Goal: Task Accomplishment & Management: Complete application form

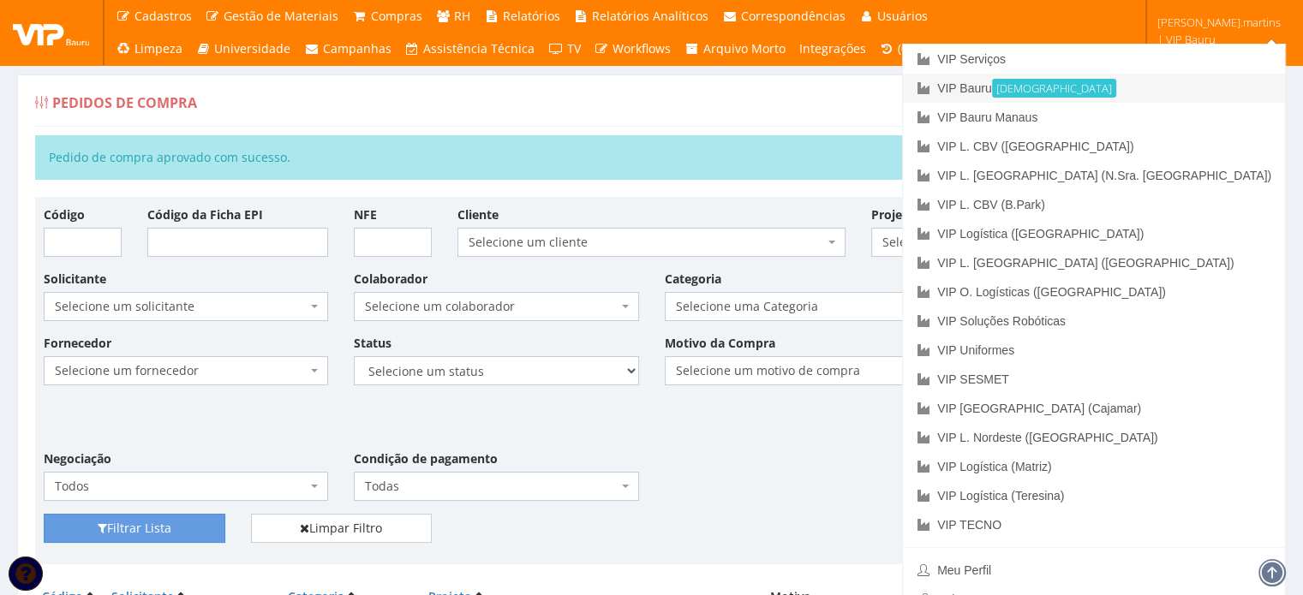
click at [1134, 80] on link "VIP Bauru Ativa" at bounding box center [1094, 88] width 382 height 29
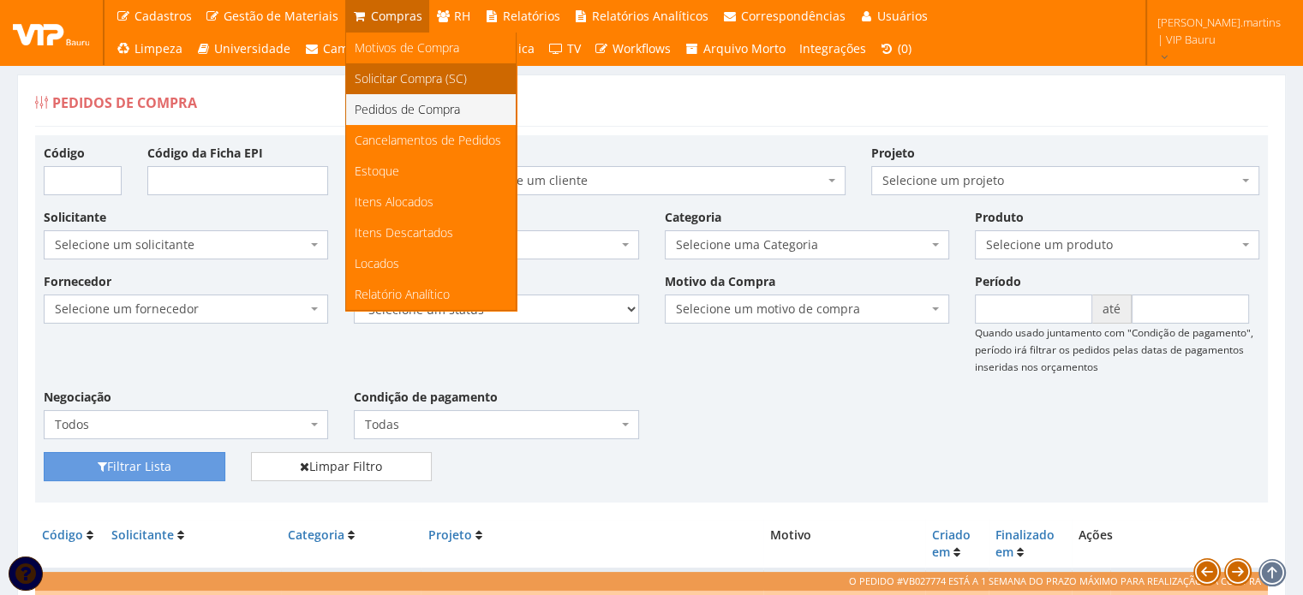
click at [390, 82] on span "Solicitar Compra (SC)" at bounding box center [411, 78] width 112 height 16
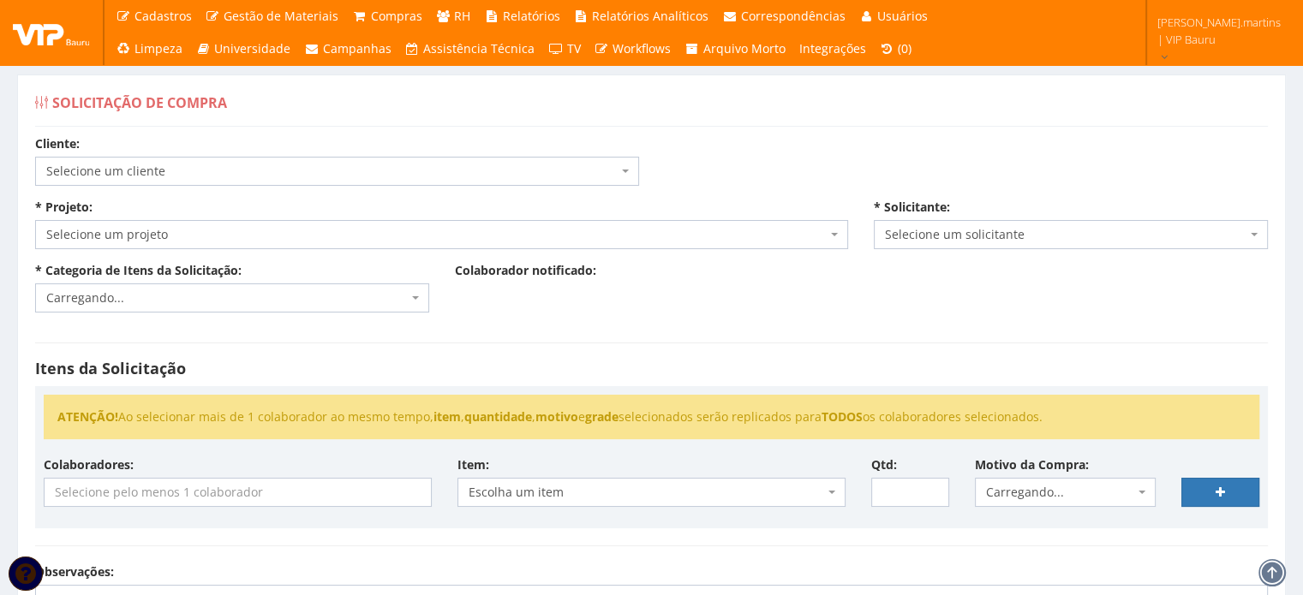
click at [283, 170] on span "Selecione um cliente" at bounding box center [331, 171] width 571 height 17
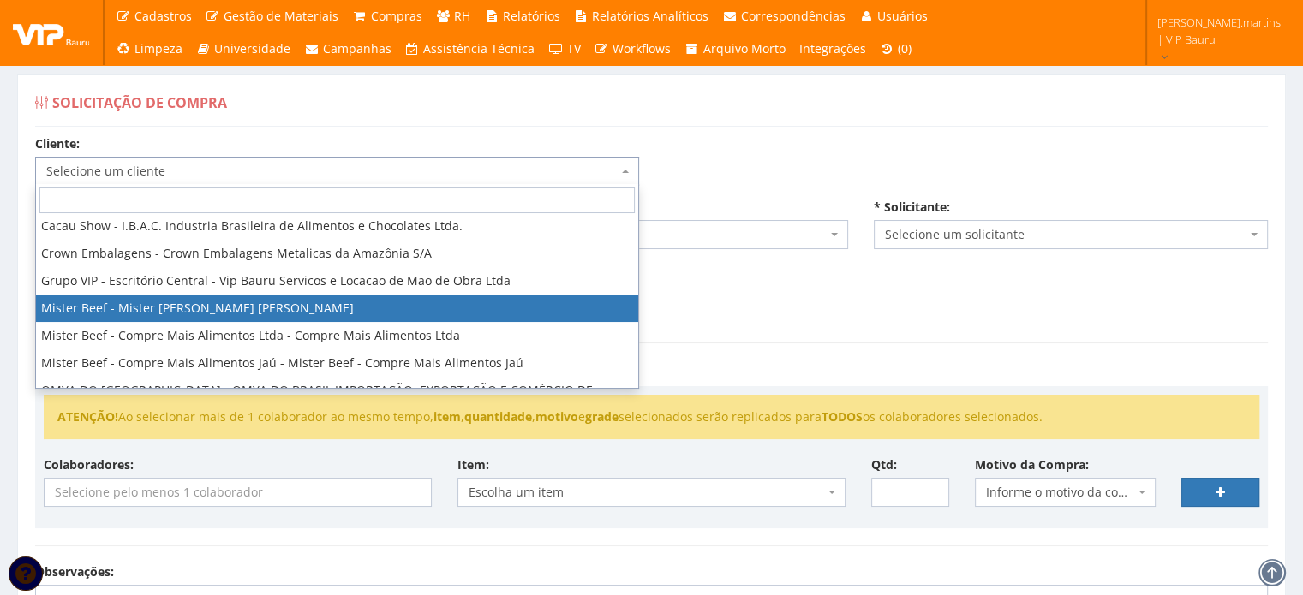
scroll to position [171, 0]
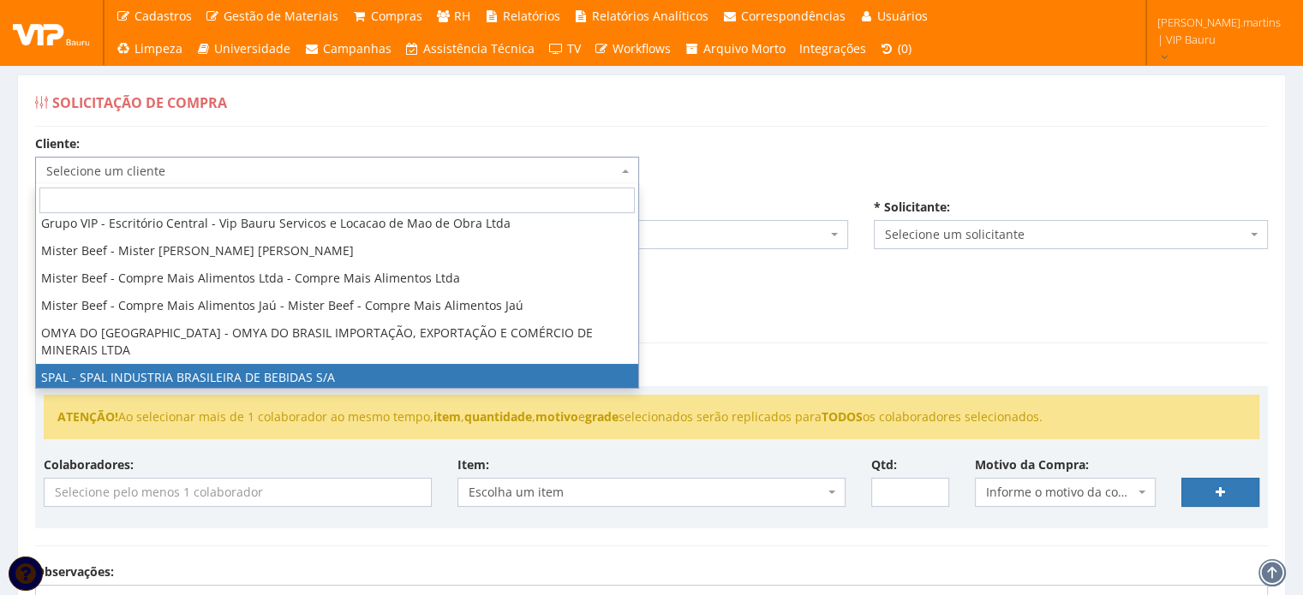
select select "59"
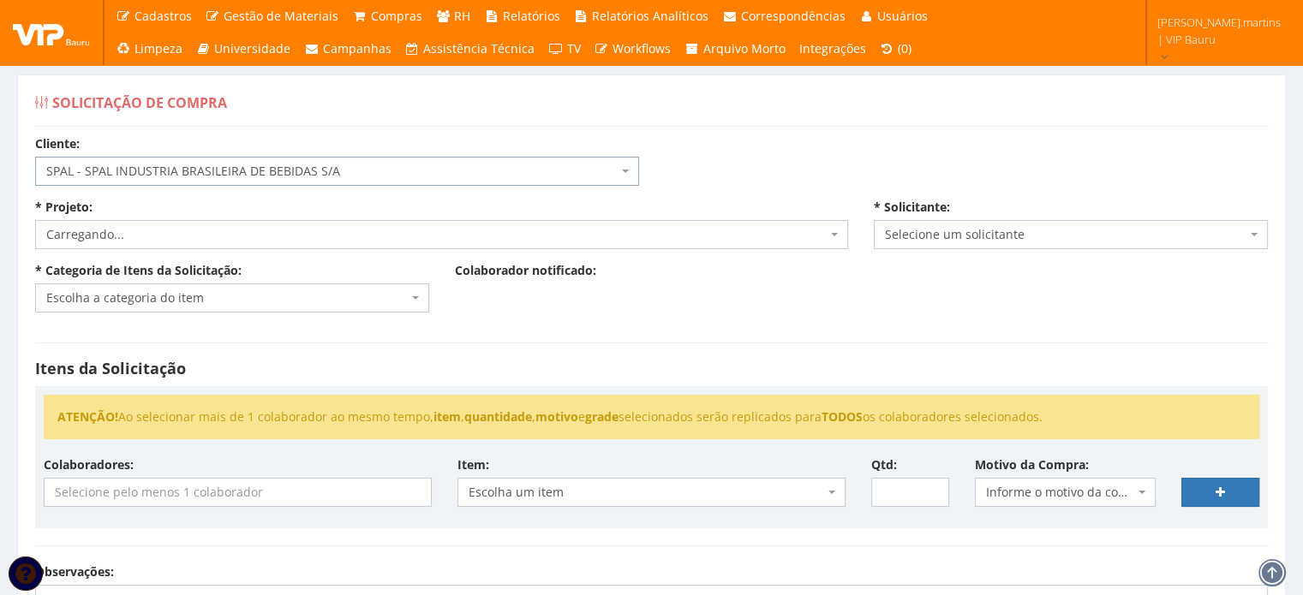
click at [185, 240] on span "Carregando..." at bounding box center [436, 234] width 781 height 17
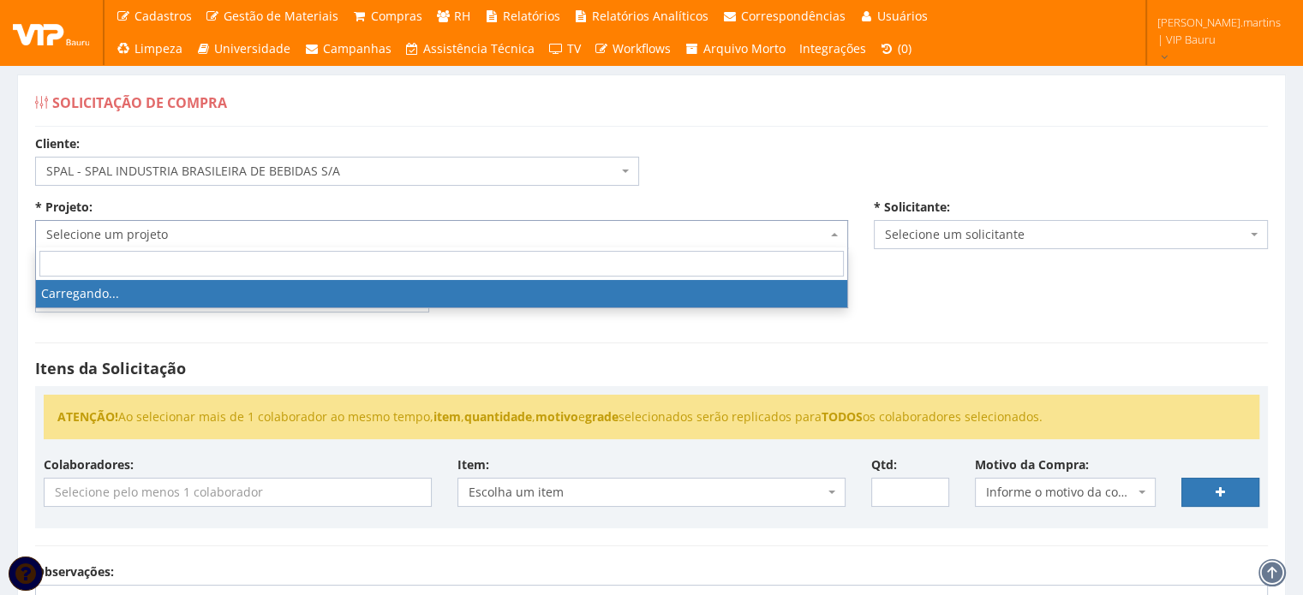
click at [186, 237] on span "Selecione um projeto" at bounding box center [436, 234] width 781 height 17
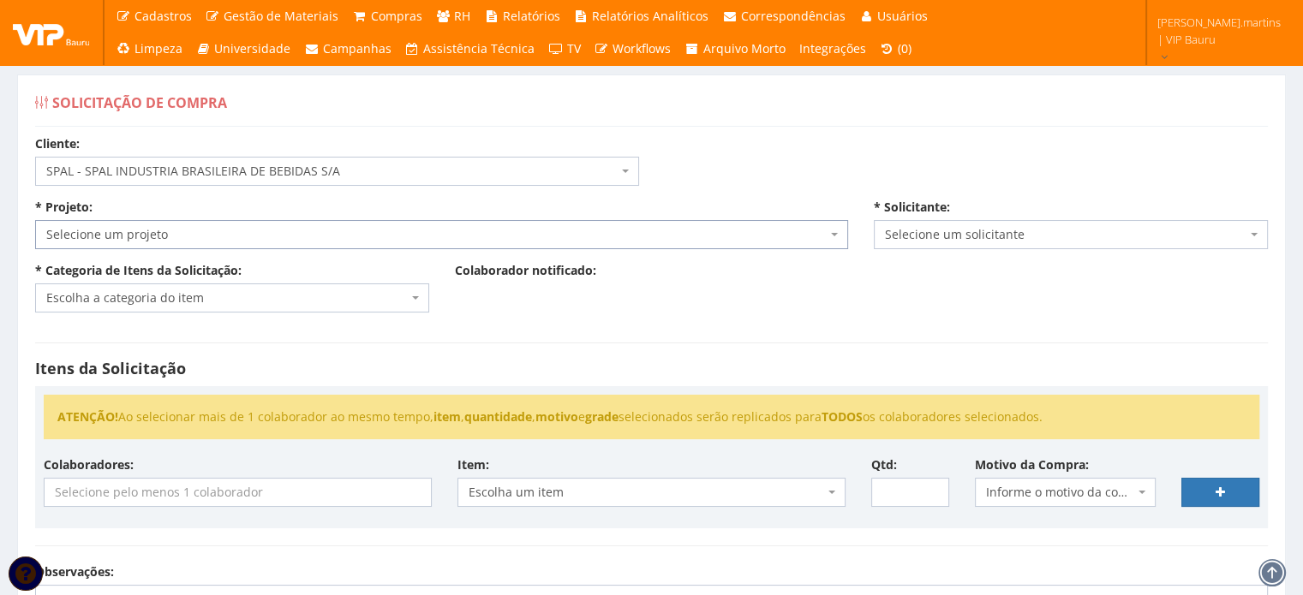
click at [186, 237] on span "Selecione um projeto" at bounding box center [436, 234] width 781 height 17
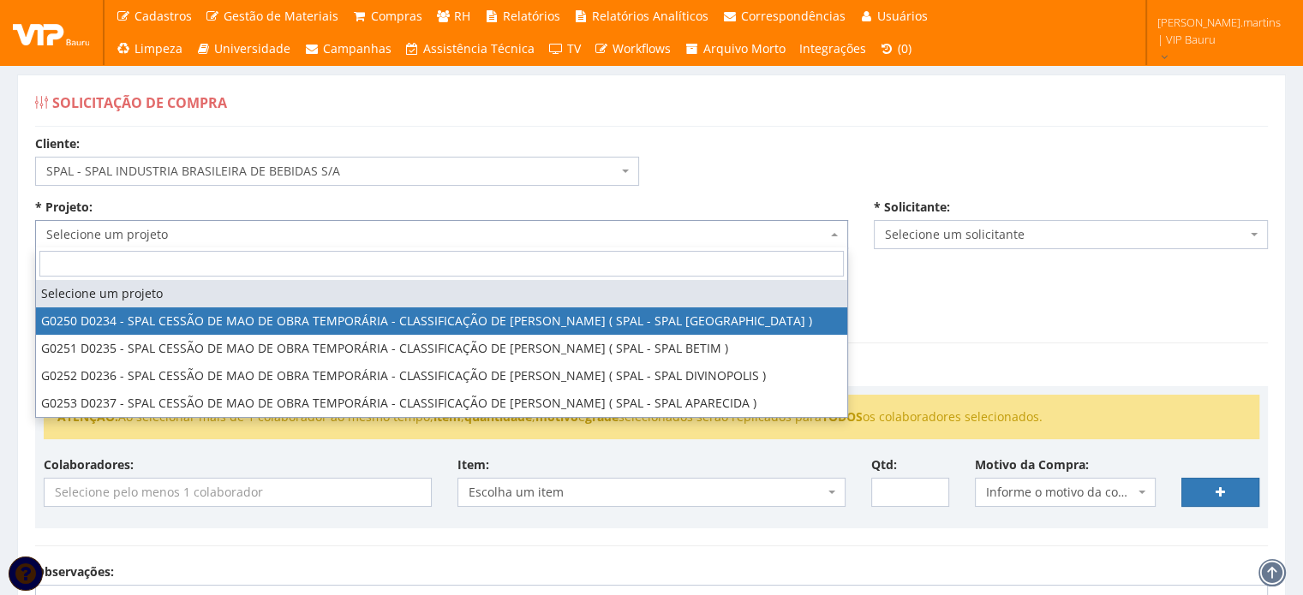
select select "250"
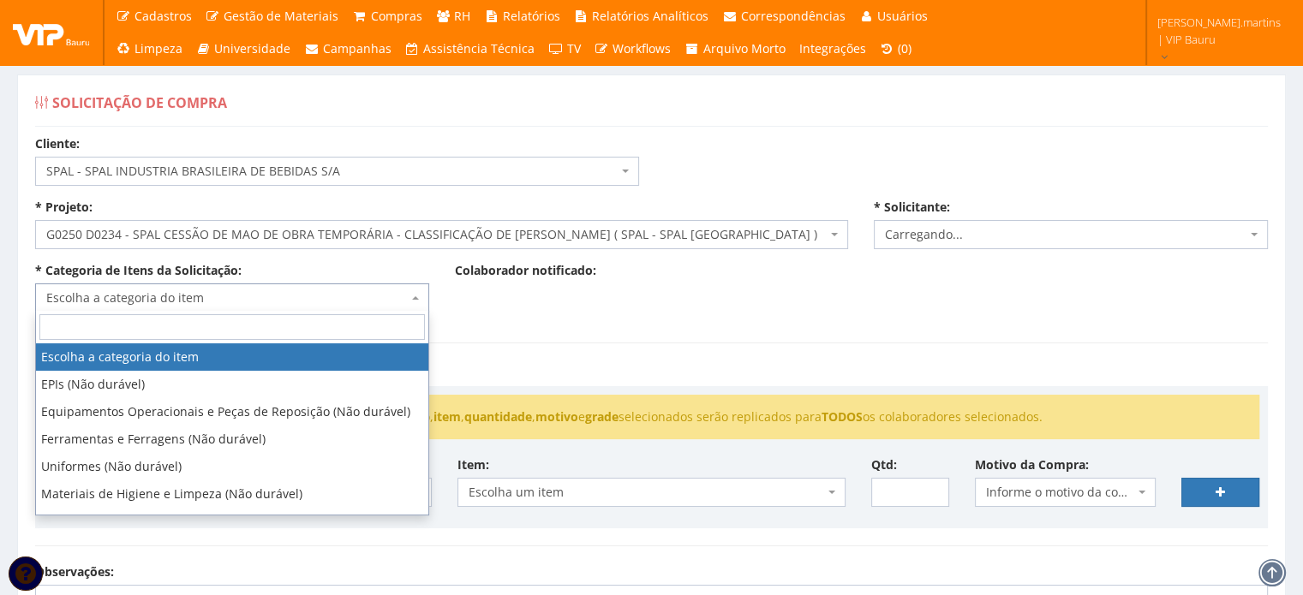
click at [235, 286] on span "Escolha a categoria do item" at bounding box center [232, 298] width 394 height 29
select select "2471"
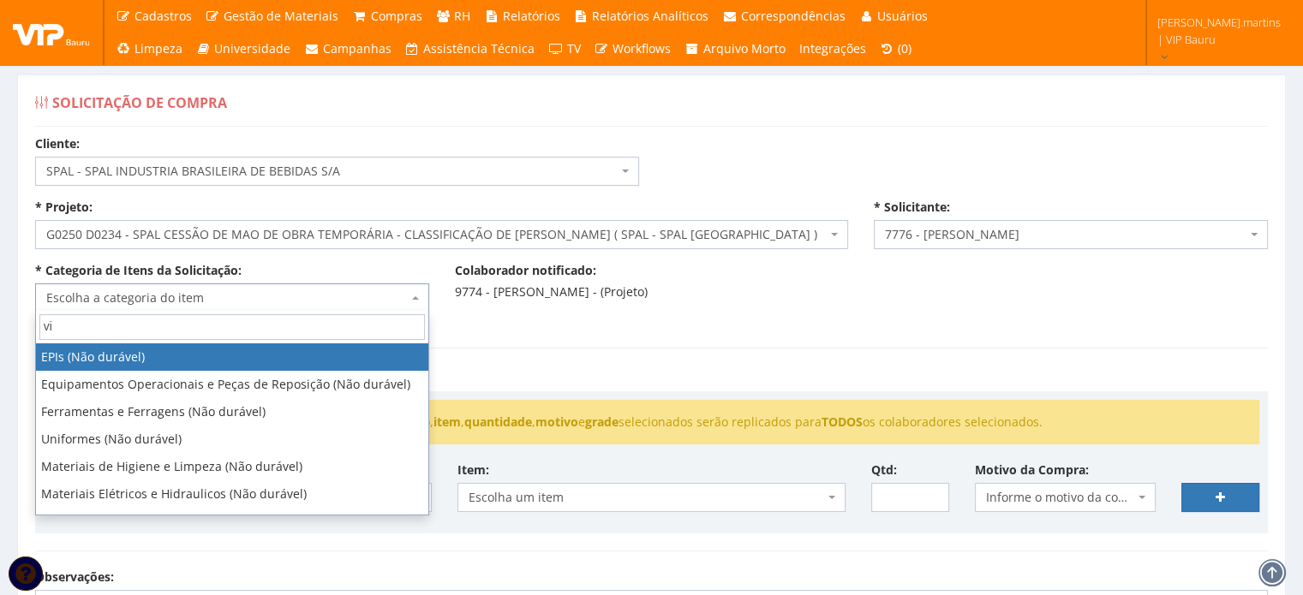
type input "via"
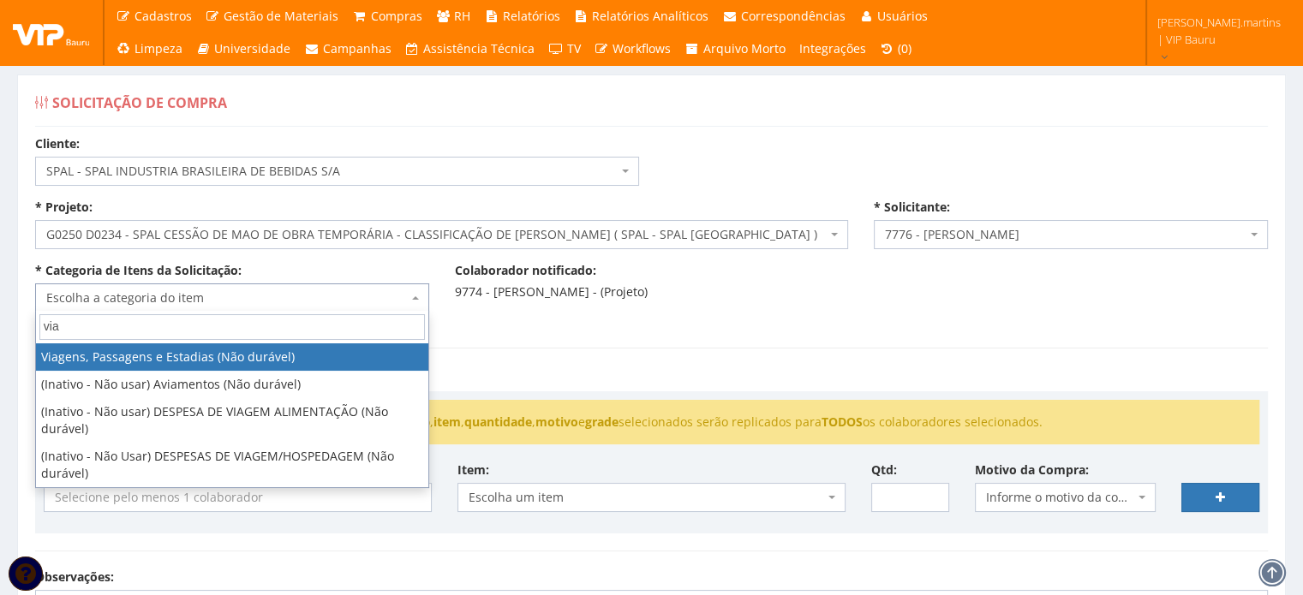
select select "21"
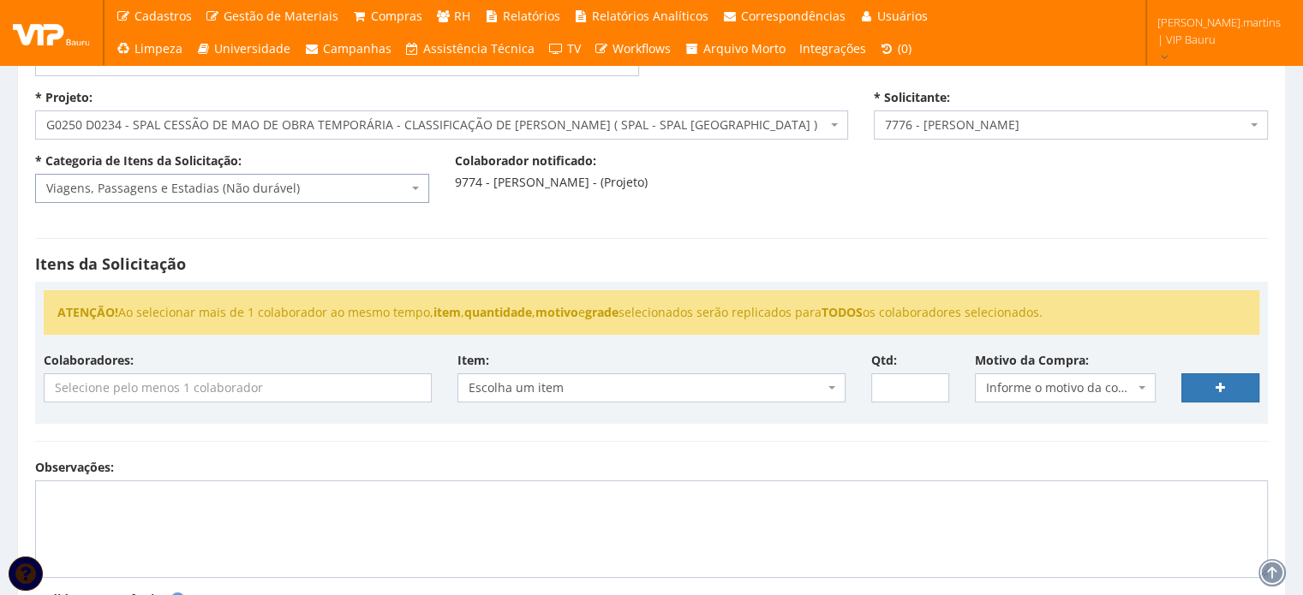
scroll to position [228, 0]
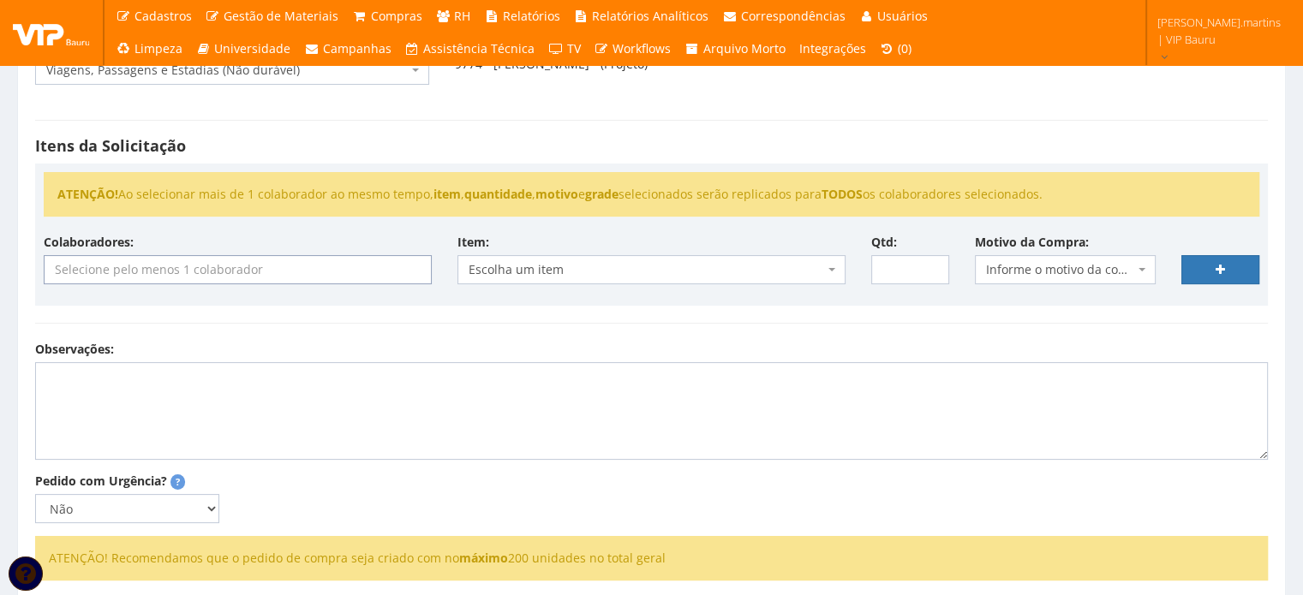
click at [209, 272] on input "search" at bounding box center [238, 269] width 386 height 27
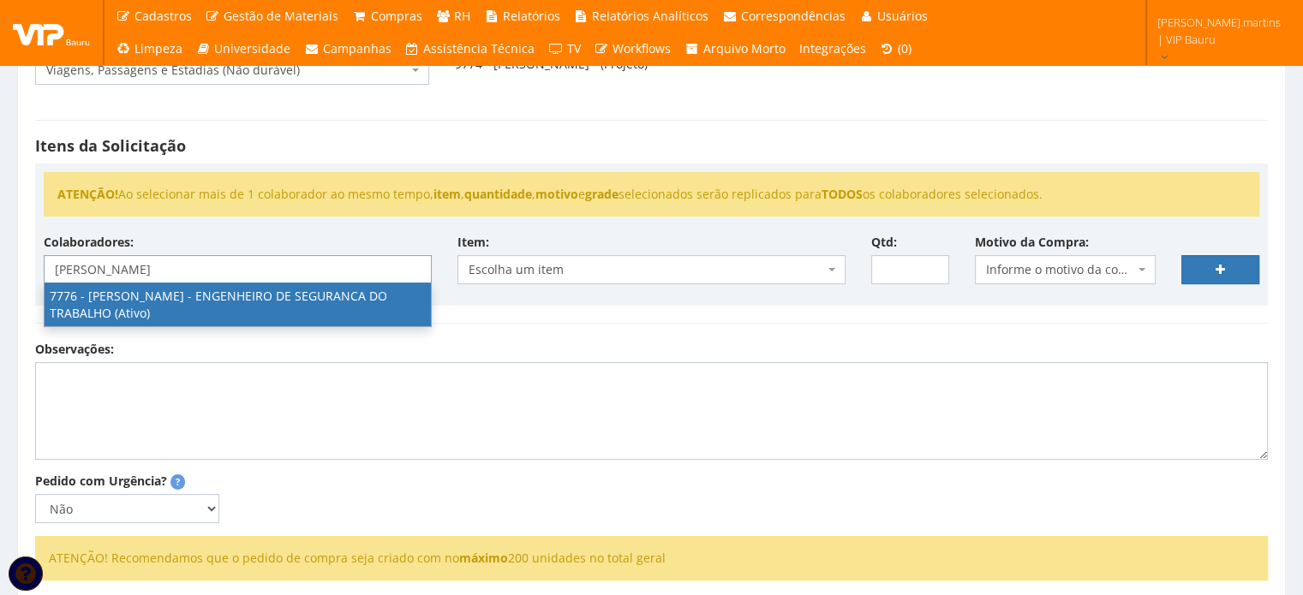
type input "rodrigo"
select select "2471"
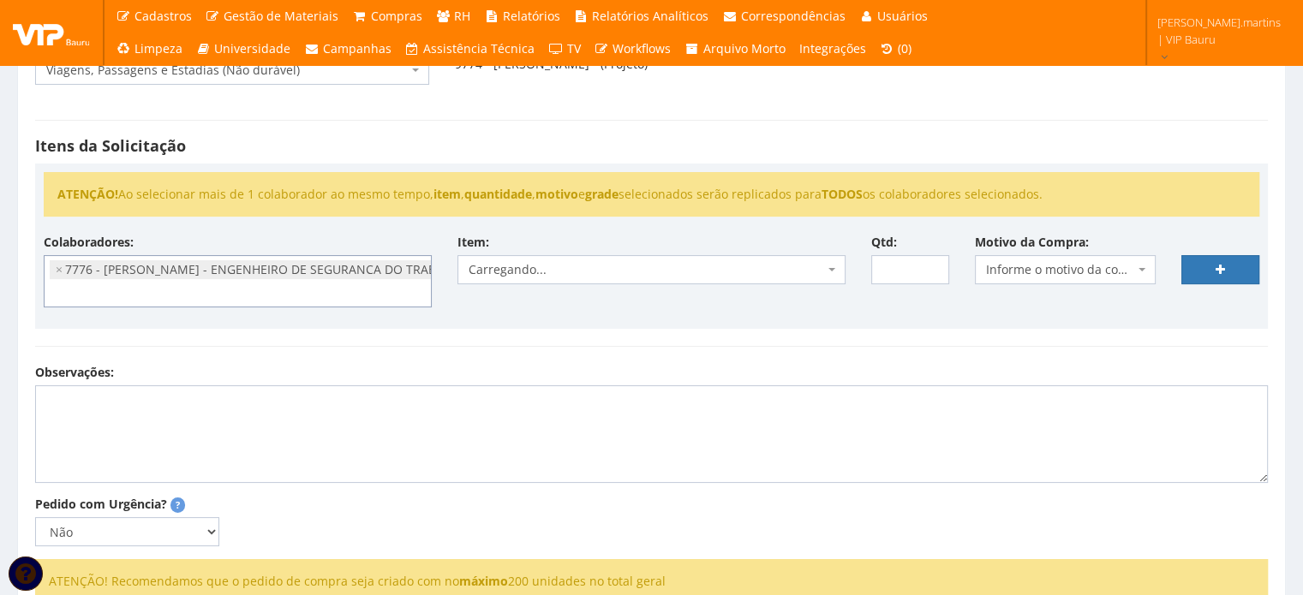
scroll to position [224, 0]
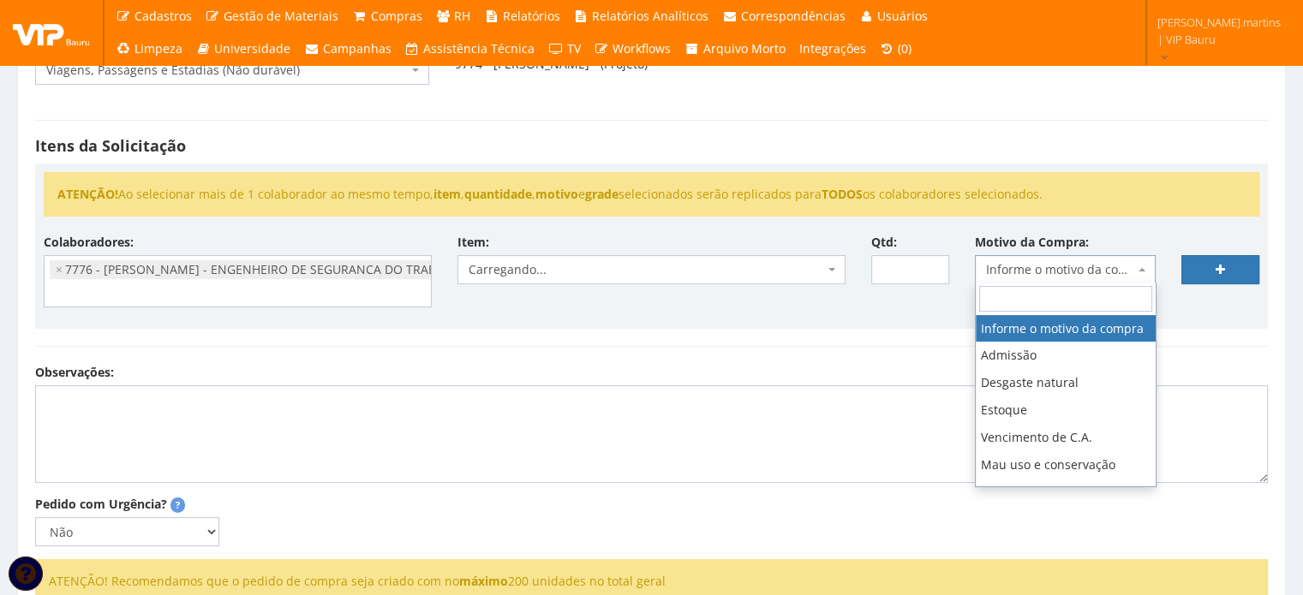
click at [1008, 263] on span "Informe o motivo da compra" at bounding box center [1060, 269] width 149 height 17
type input "imp"
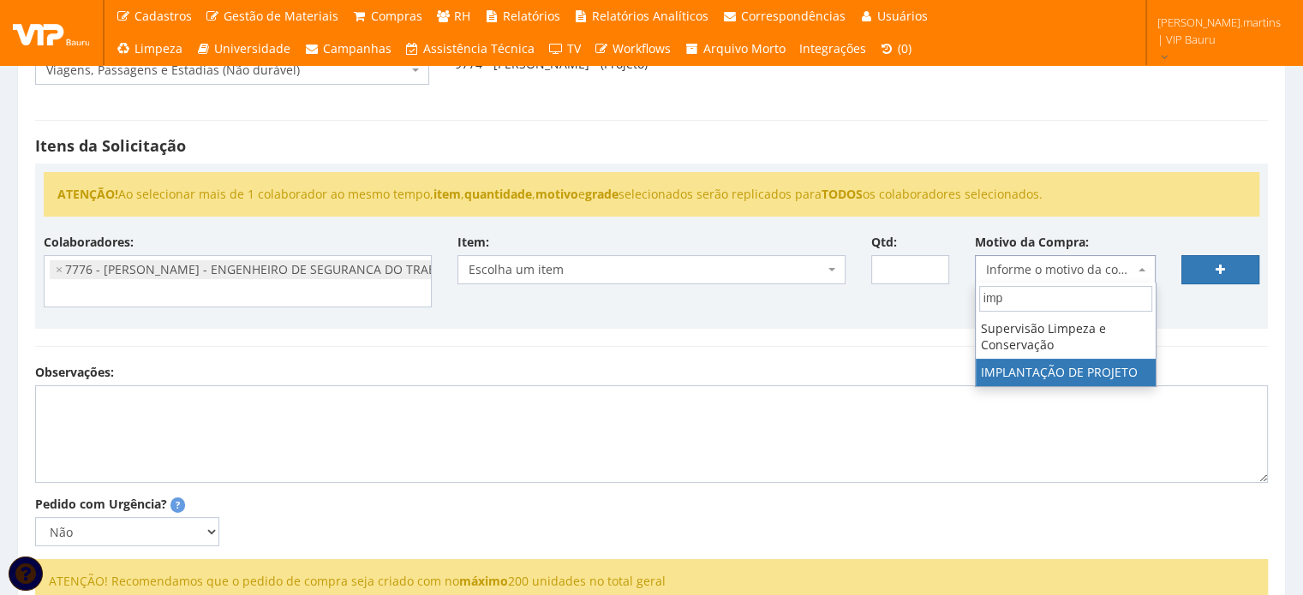
select select "49"
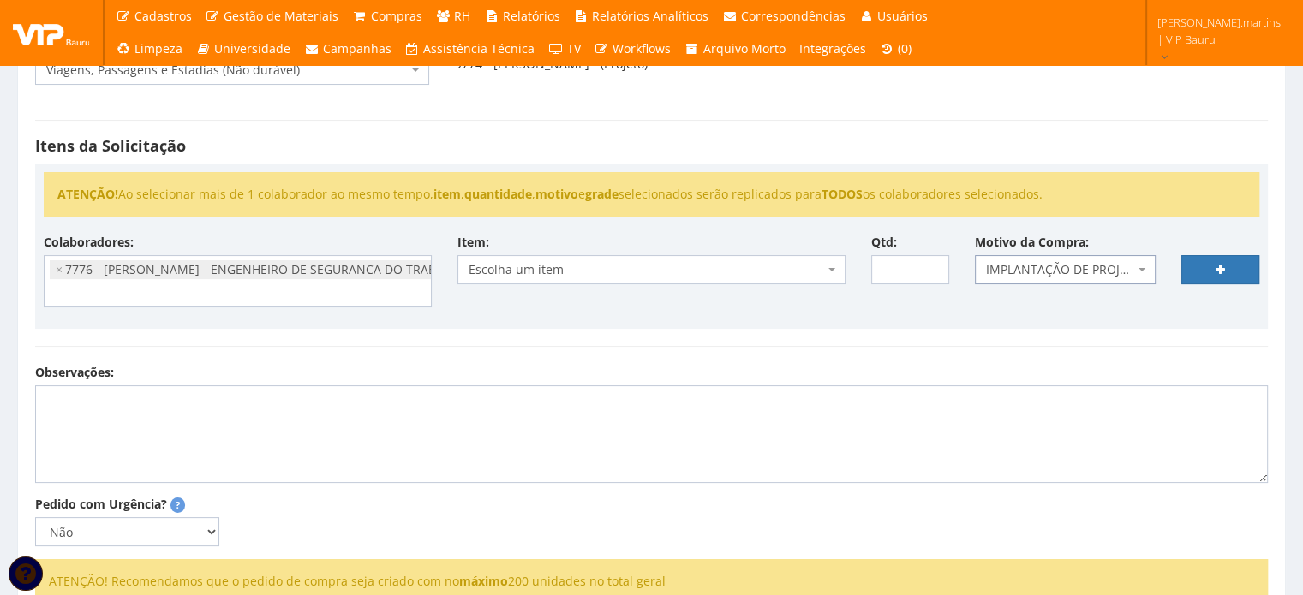
click at [825, 268] on span "Escolha um item" at bounding box center [652, 269] width 388 height 29
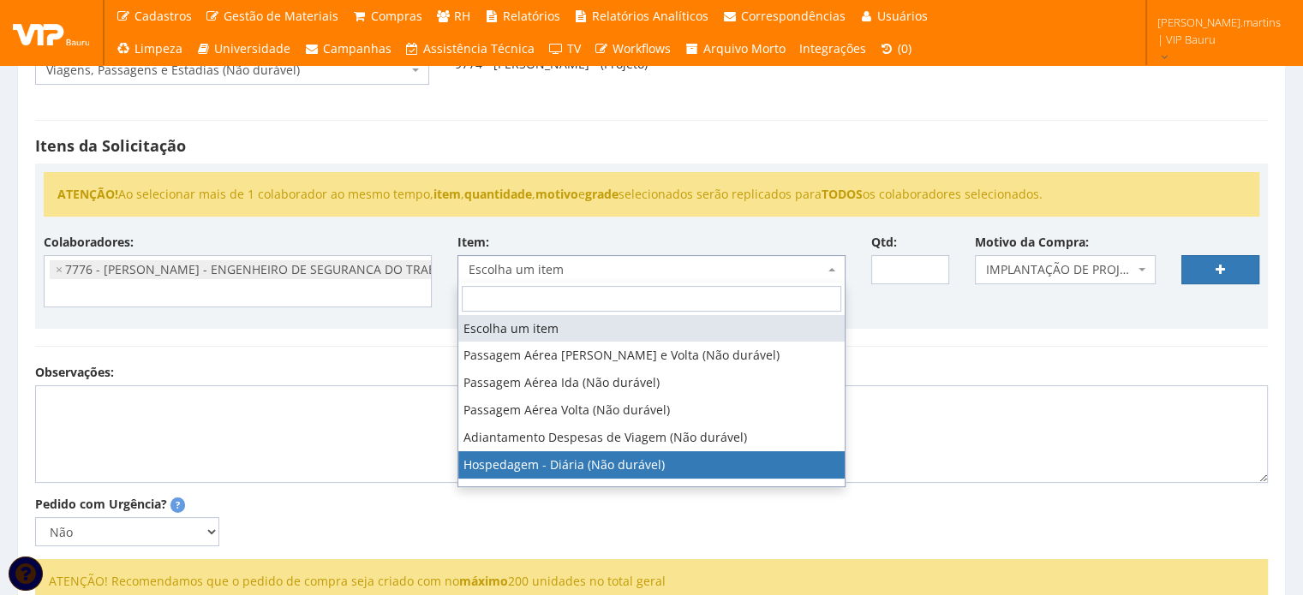
select select "403"
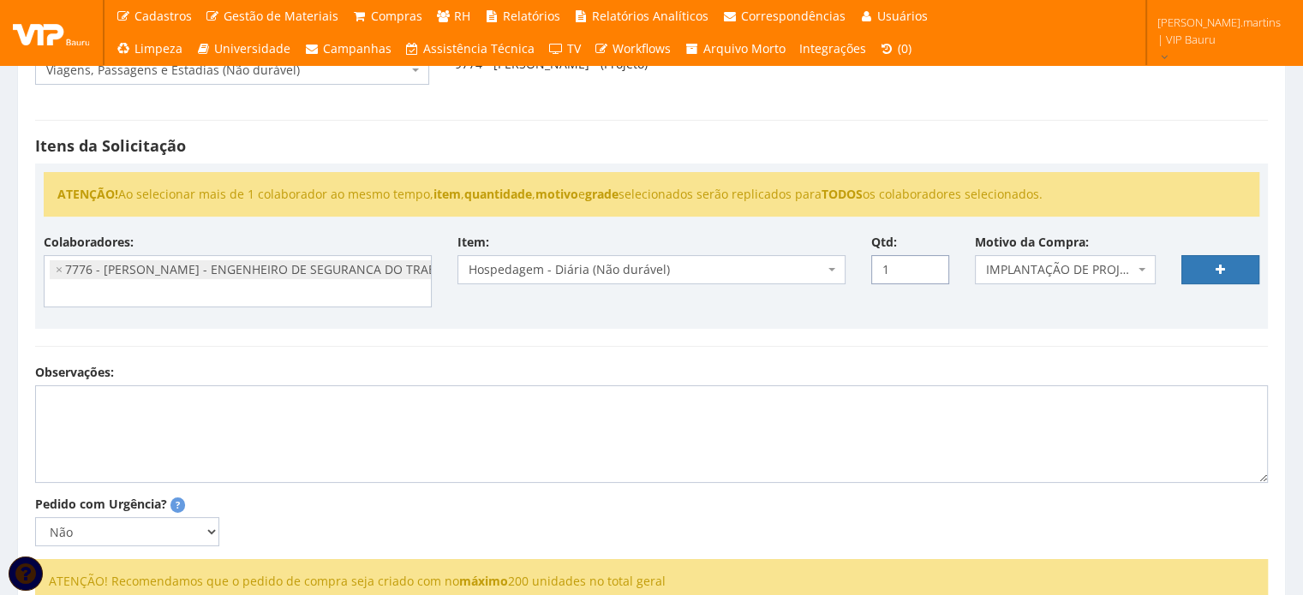
click at [929, 260] on input "1" at bounding box center [910, 269] width 78 height 29
click at [929, 260] on input "2" at bounding box center [910, 269] width 78 height 29
click at [929, 260] on input "3" at bounding box center [910, 269] width 78 height 29
click at [929, 260] on input "4" at bounding box center [910, 269] width 78 height 29
type input "3"
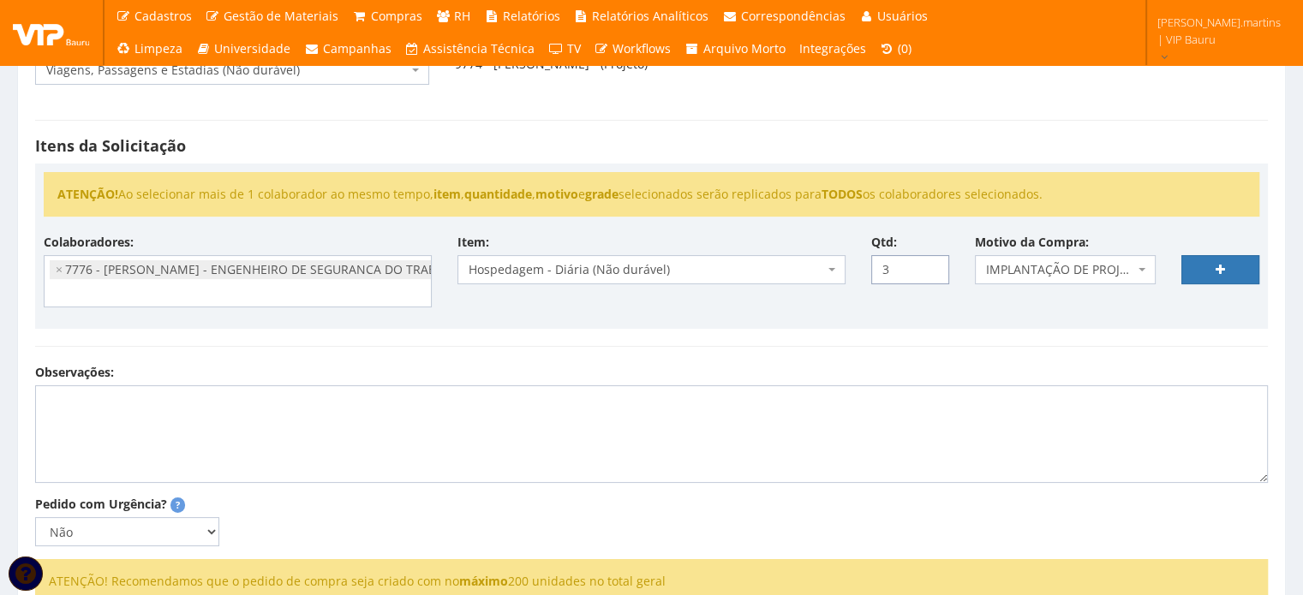
click at [935, 270] on input "3" at bounding box center [910, 269] width 78 height 29
click at [1217, 280] on link at bounding box center [1220, 269] width 78 height 29
select select
type input "0"
select select
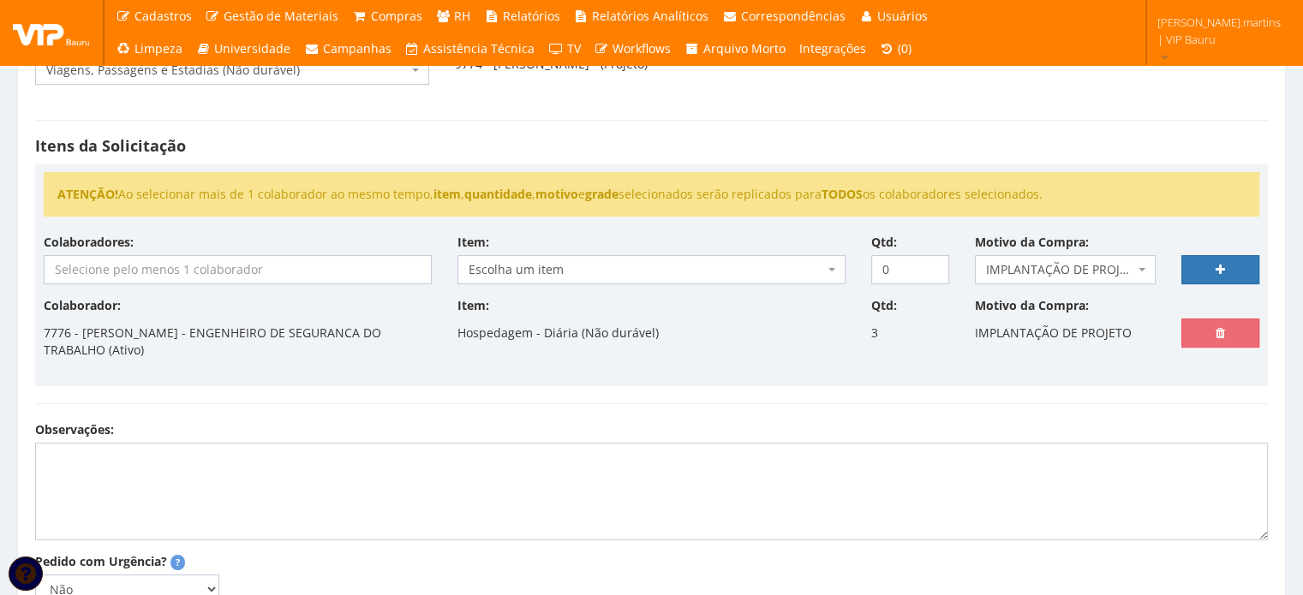
click at [254, 270] on input "search" at bounding box center [238, 269] width 386 height 27
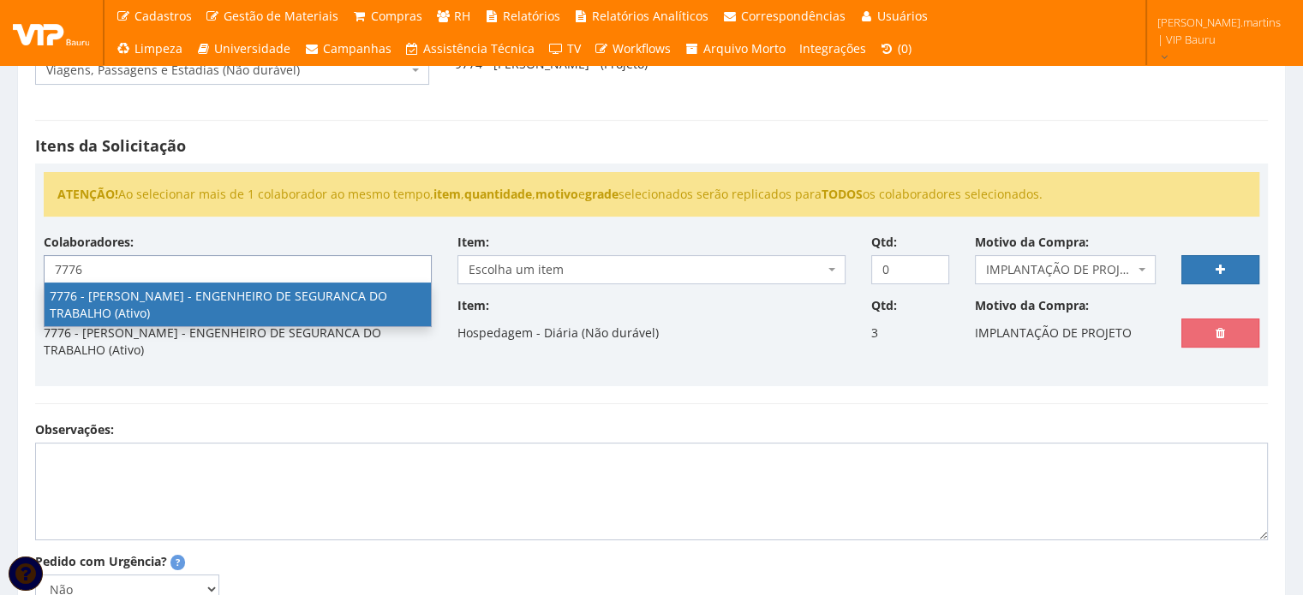
type input "7776"
select select "2471"
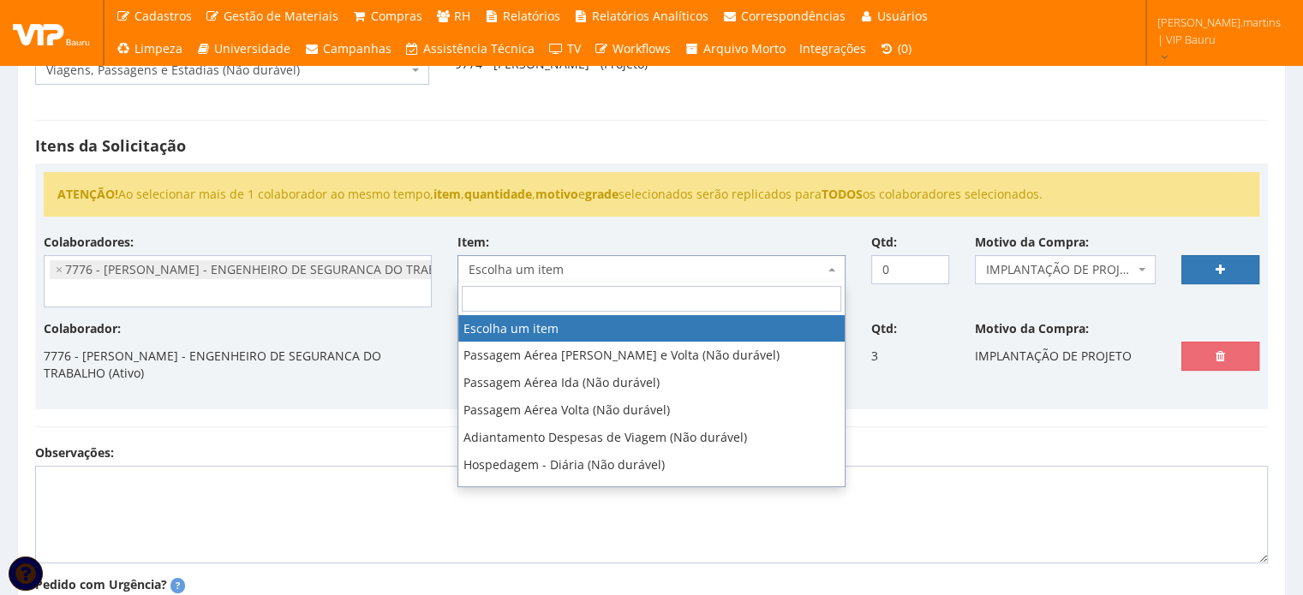
click at [589, 262] on span "Escolha um item" at bounding box center [647, 269] width 356 height 17
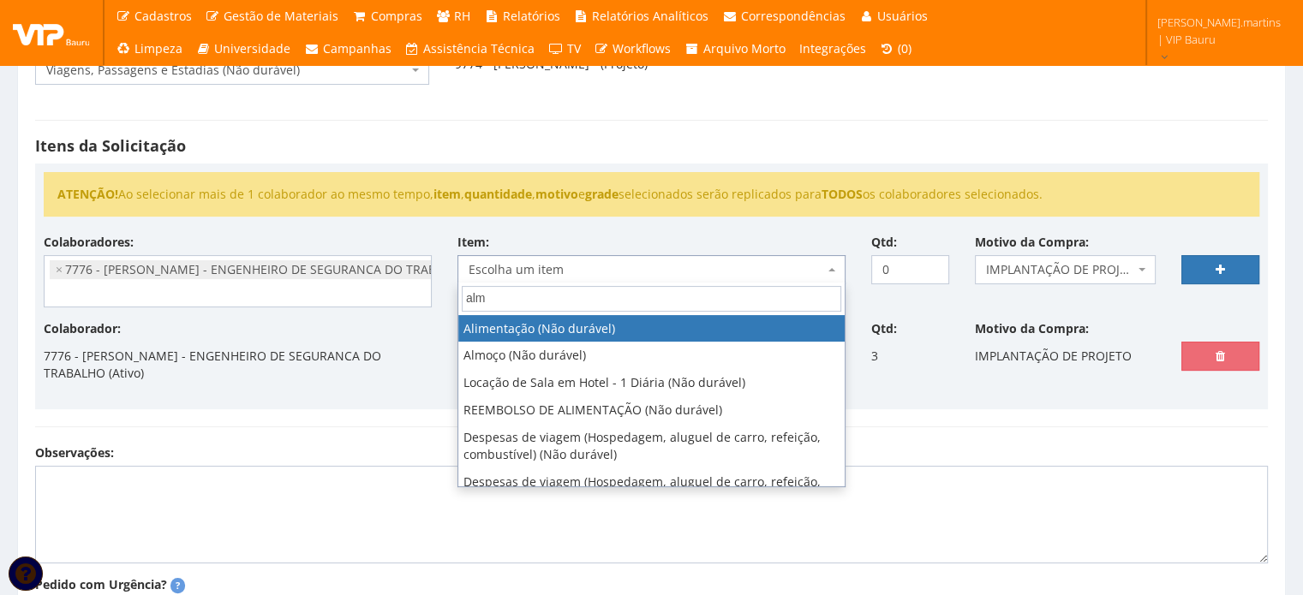
type input "almo"
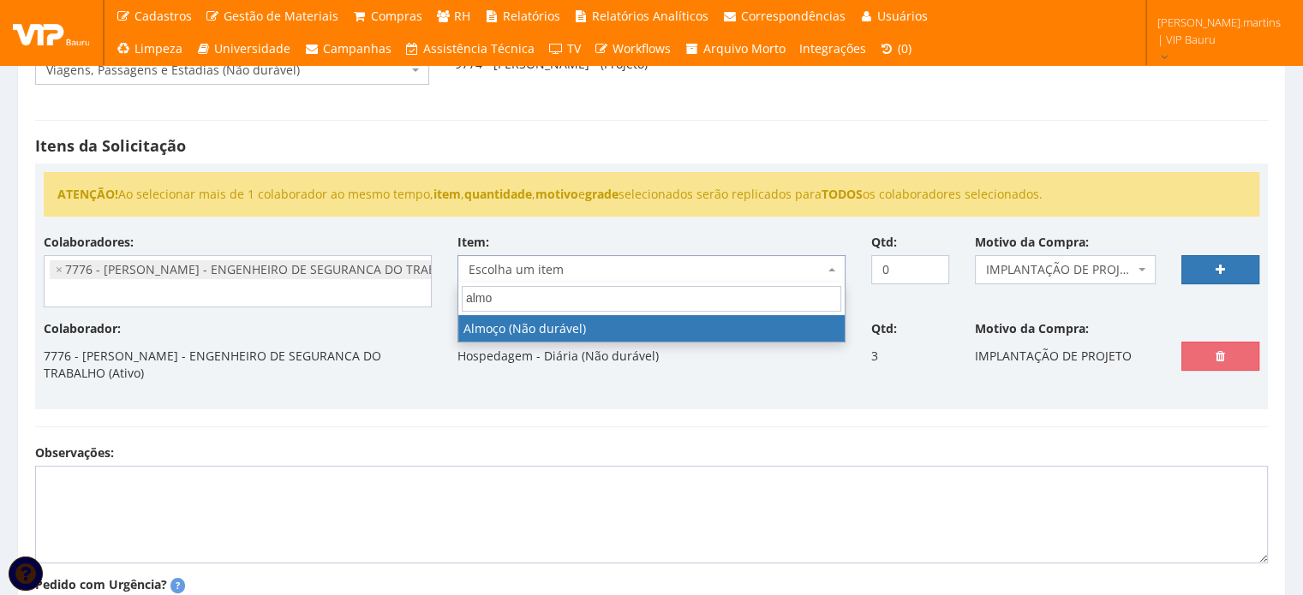
select select "578"
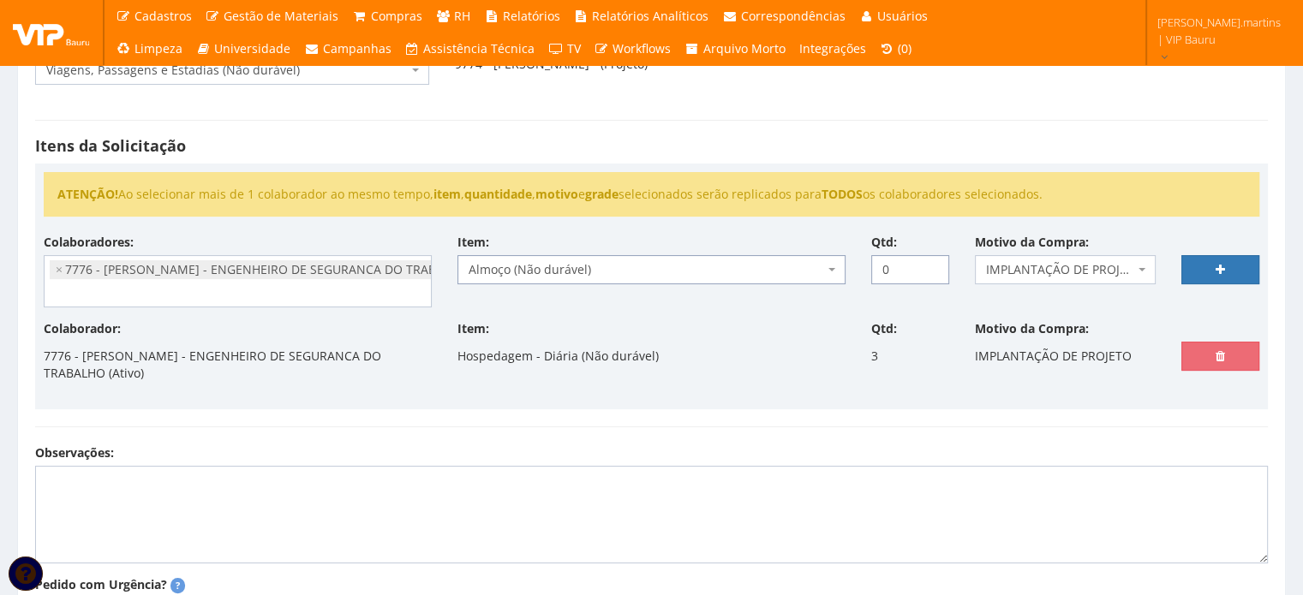
drag, startPoint x: 896, startPoint y: 264, endPoint x: 835, endPoint y: 263, distance: 60.8
click at [835, 263] on div "Colaboradores: - Ana Maria Cachavara de Lima (Ativo) 9604 - ANDERSON APARECIDO …" at bounding box center [651, 277] width 1241 height 87
type input "4"
click at [1220, 264] on icon at bounding box center [1220, 270] width 9 height 12
select select
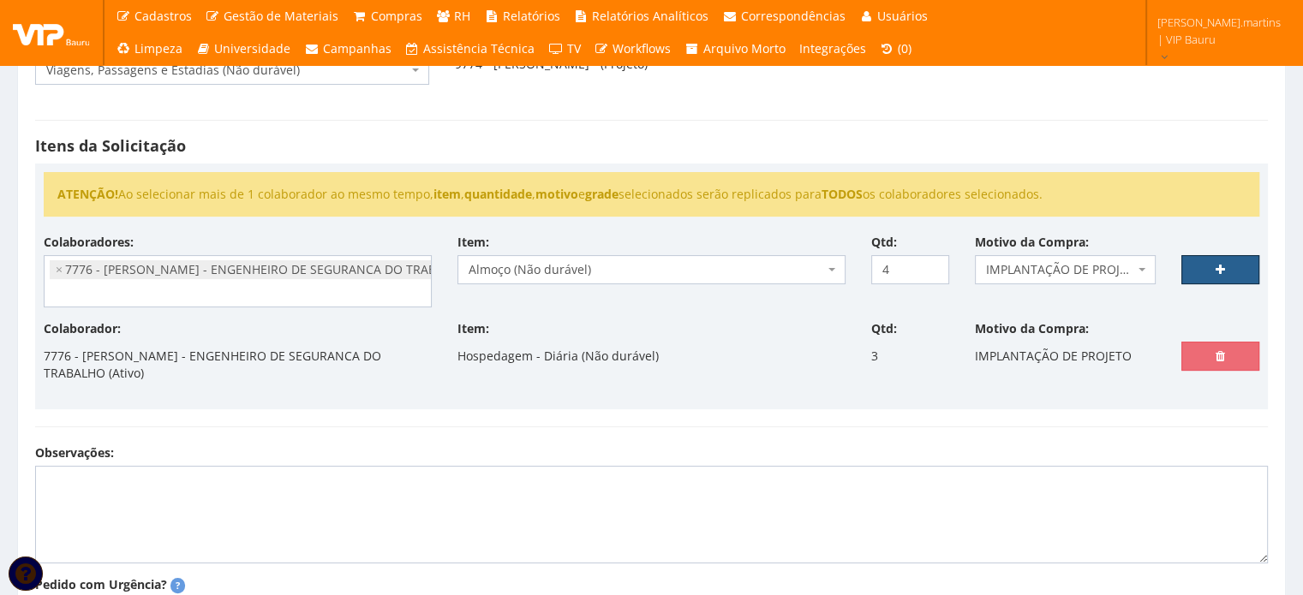
type input "0"
select select
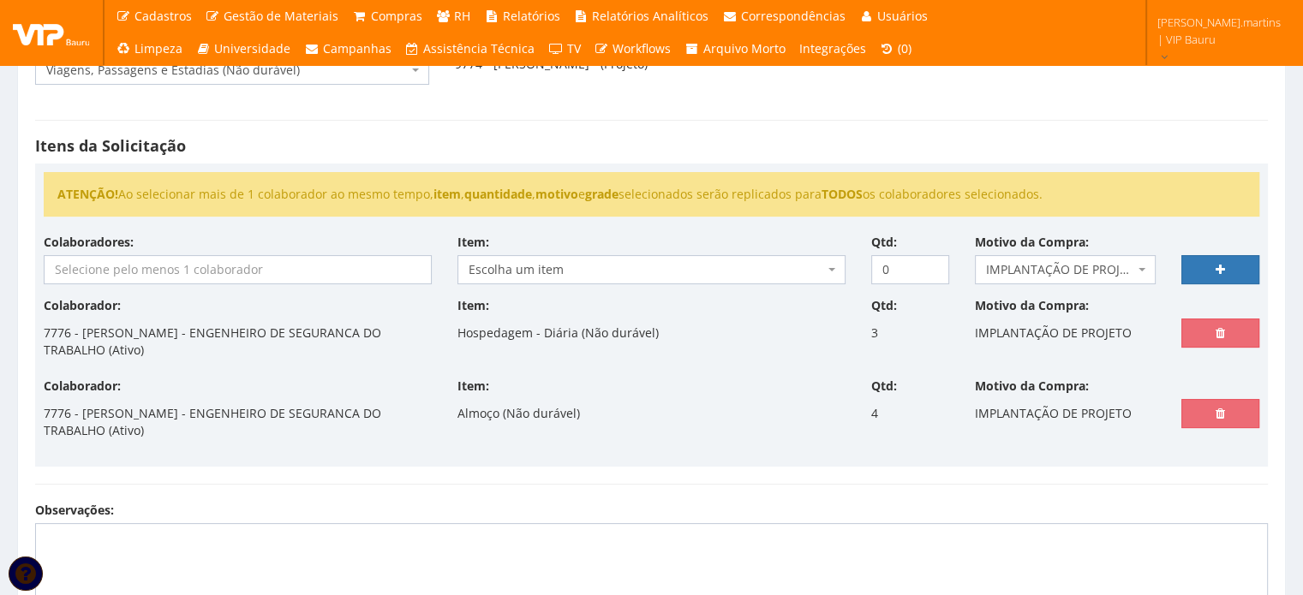
click at [272, 272] on input "search" at bounding box center [238, 269] width 386 height 27
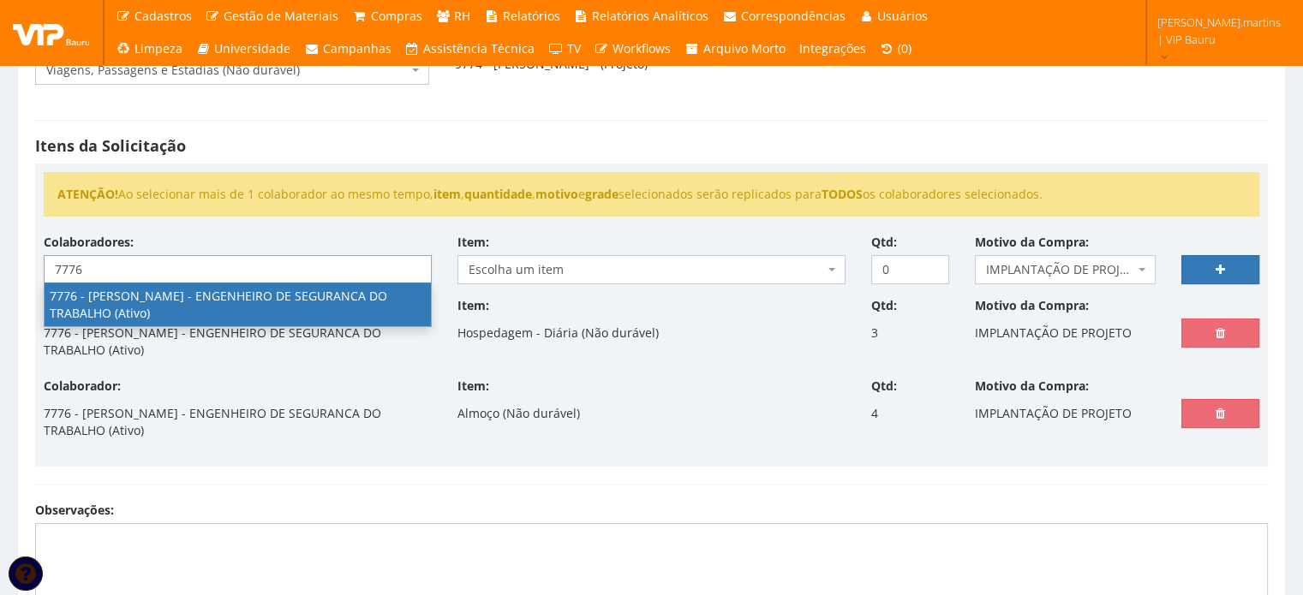
type input "7776"
select select "2471"
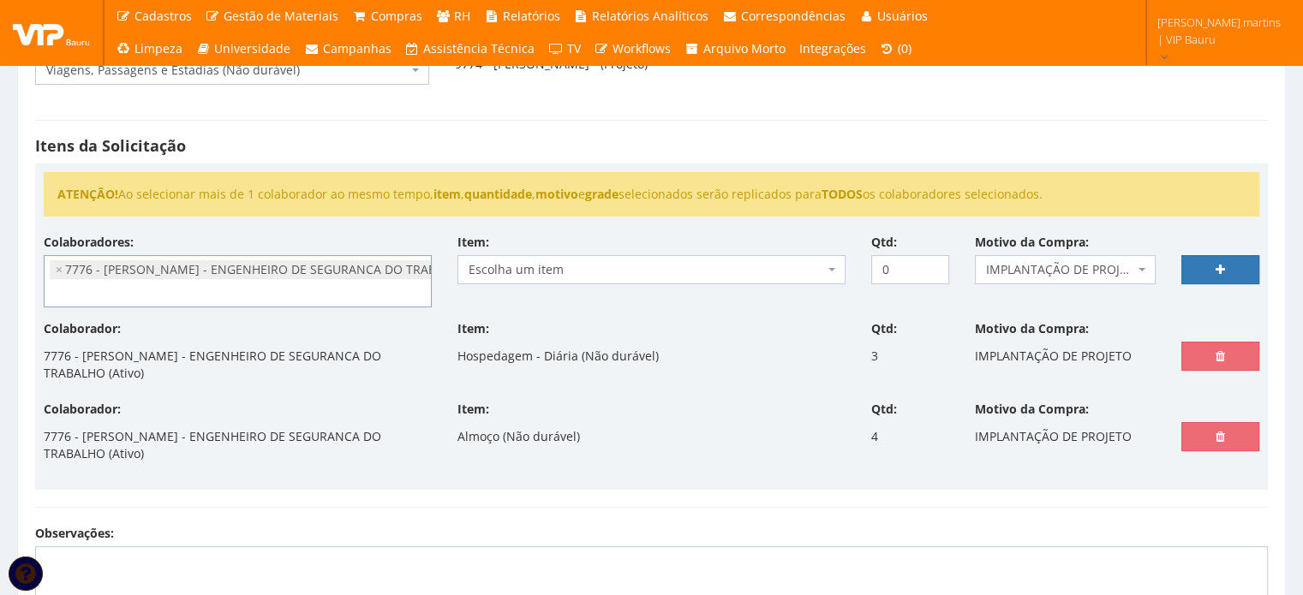
click at [571, 268] on span "Escolha um item" at bounding box center [647, 269] width 356 height 17
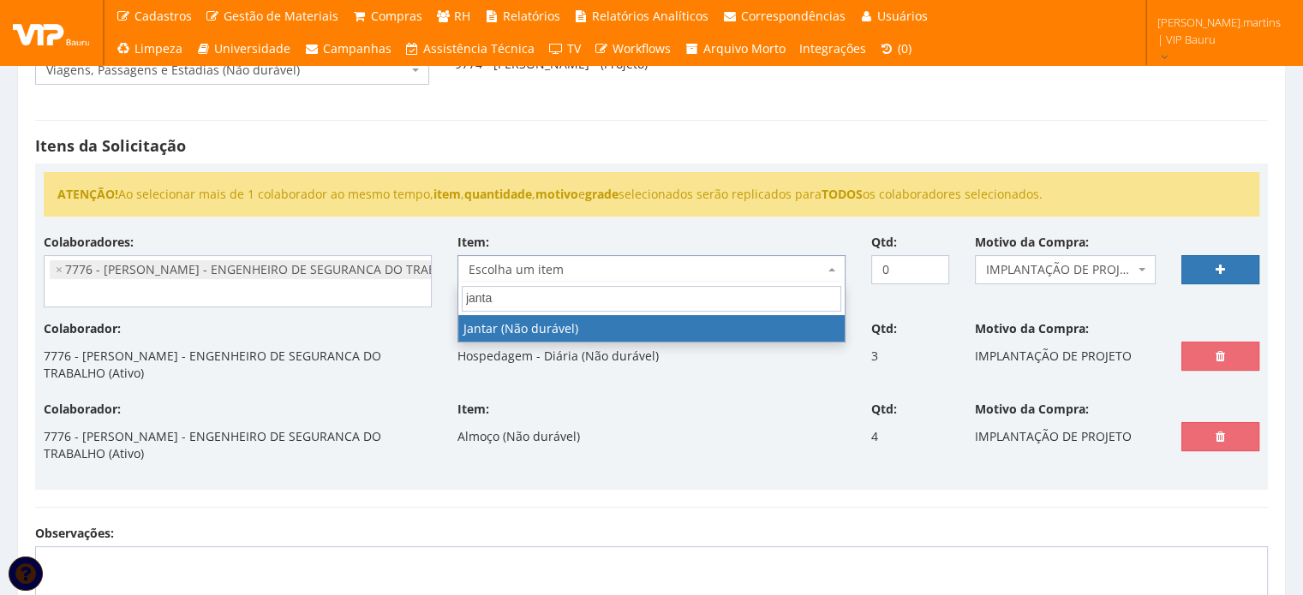
type input "jantar"
select select "579"
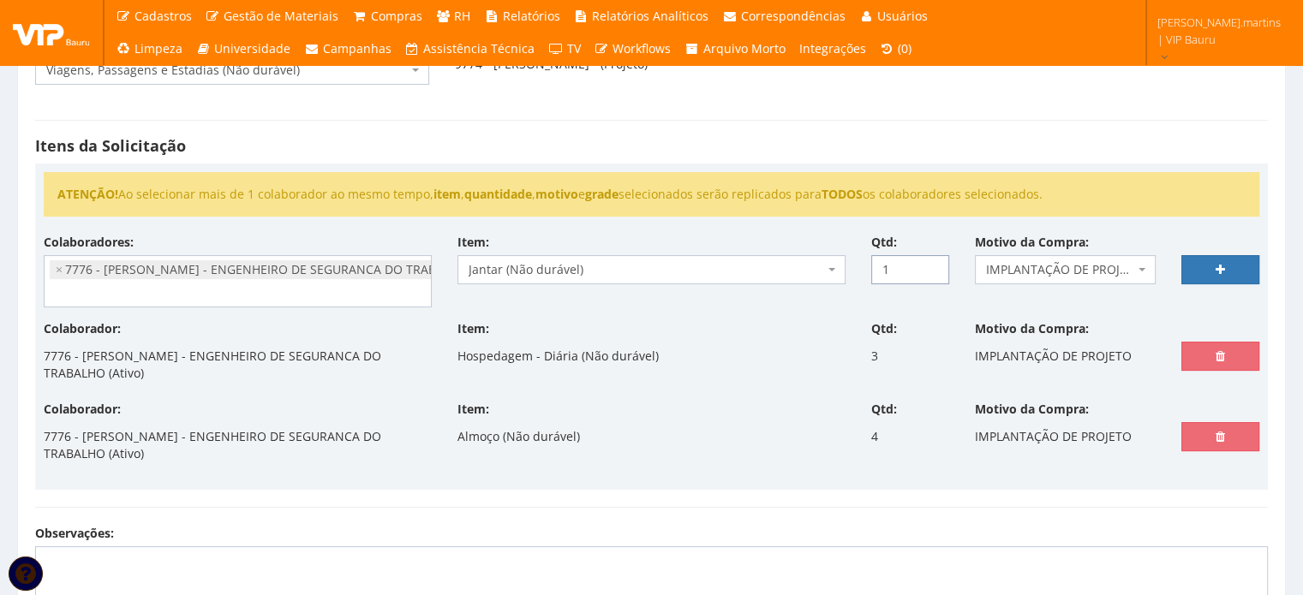
click at [933, 262] on input "1" at bounding box center [910, 269] width 78 height 29
click at [933, 262] on input "2" at bounding box center [910, 269] width 78 height 29
click at [933, 262] on input "3" at bounding box center [910, 269] width 78 height 29
type input "4"
click at [933, 262] on input "4" at bounding box center [910, 269] width 78 height 29
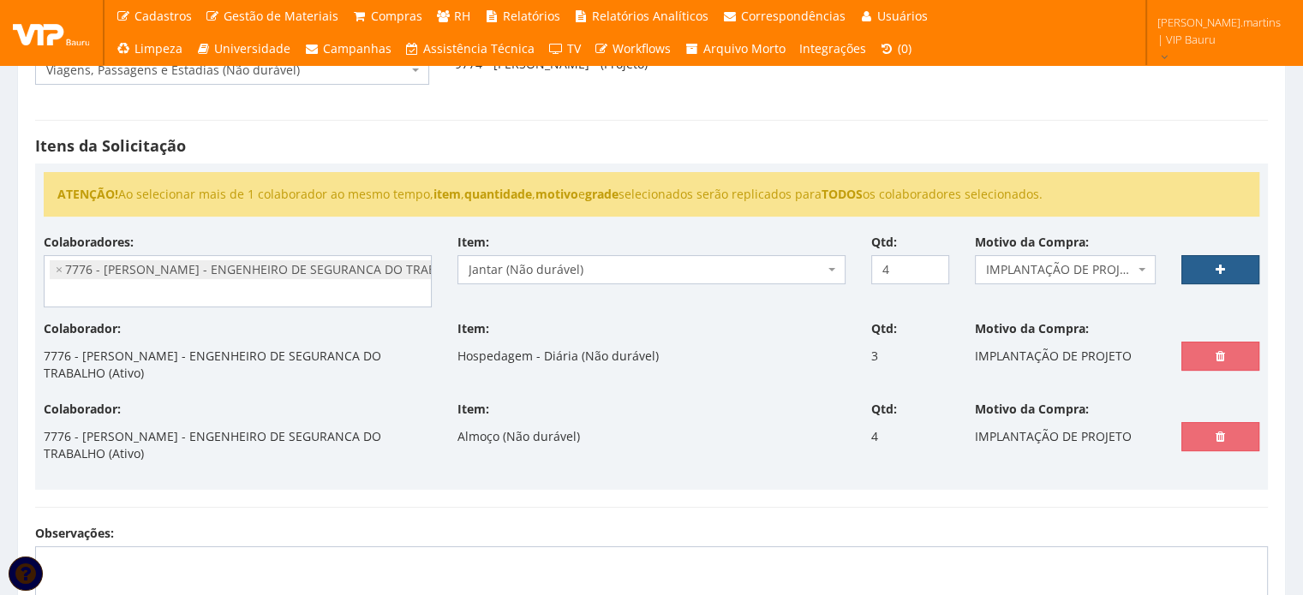
click at [1228, 263] on link at bounding box center [1220, 269] width 78 height 29
select select
type input "0"
select select
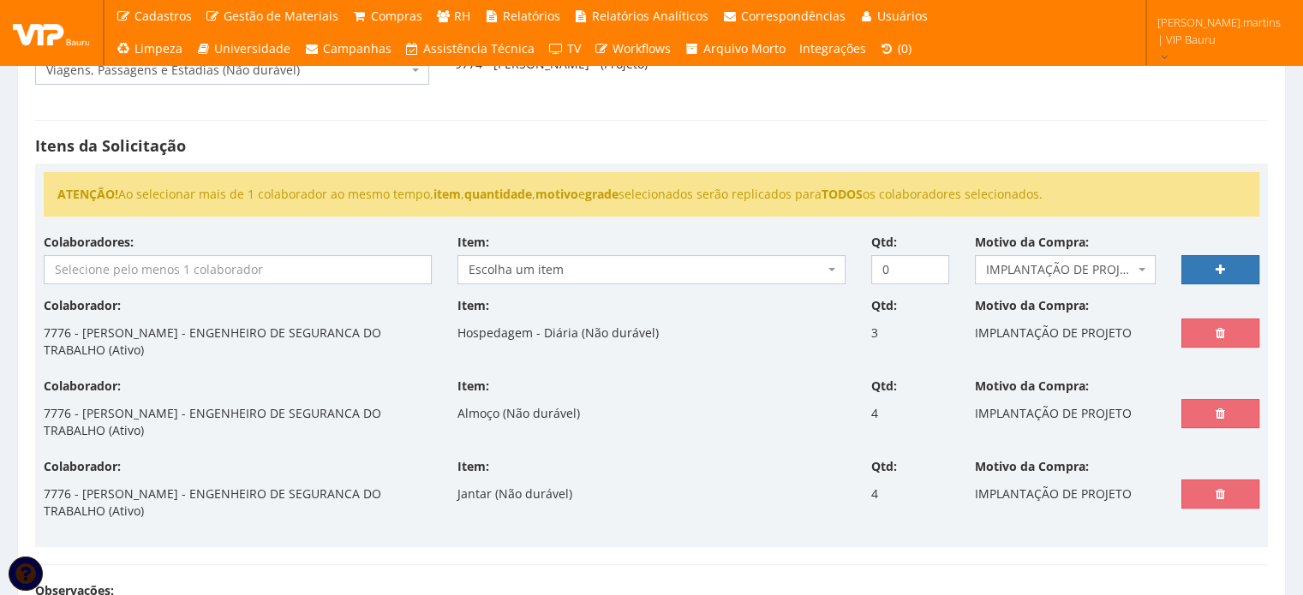
click at [163, 262] on input "search" at bounding box center [238, 269] width 386 height 27
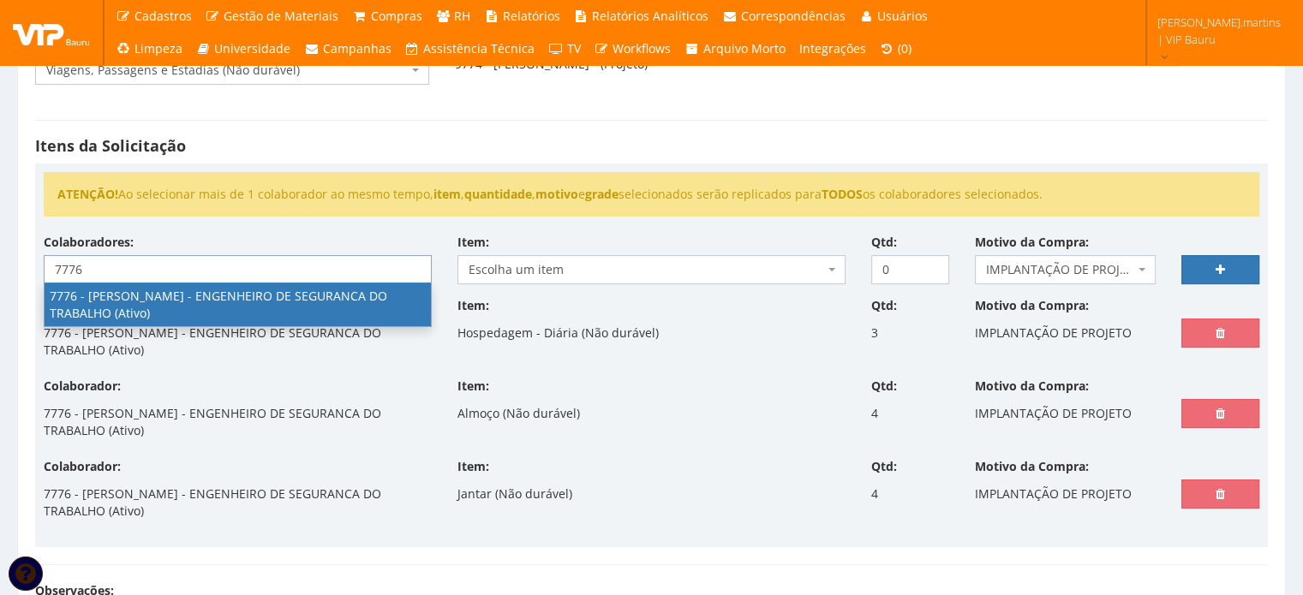
type input "7776"
select select "2471"
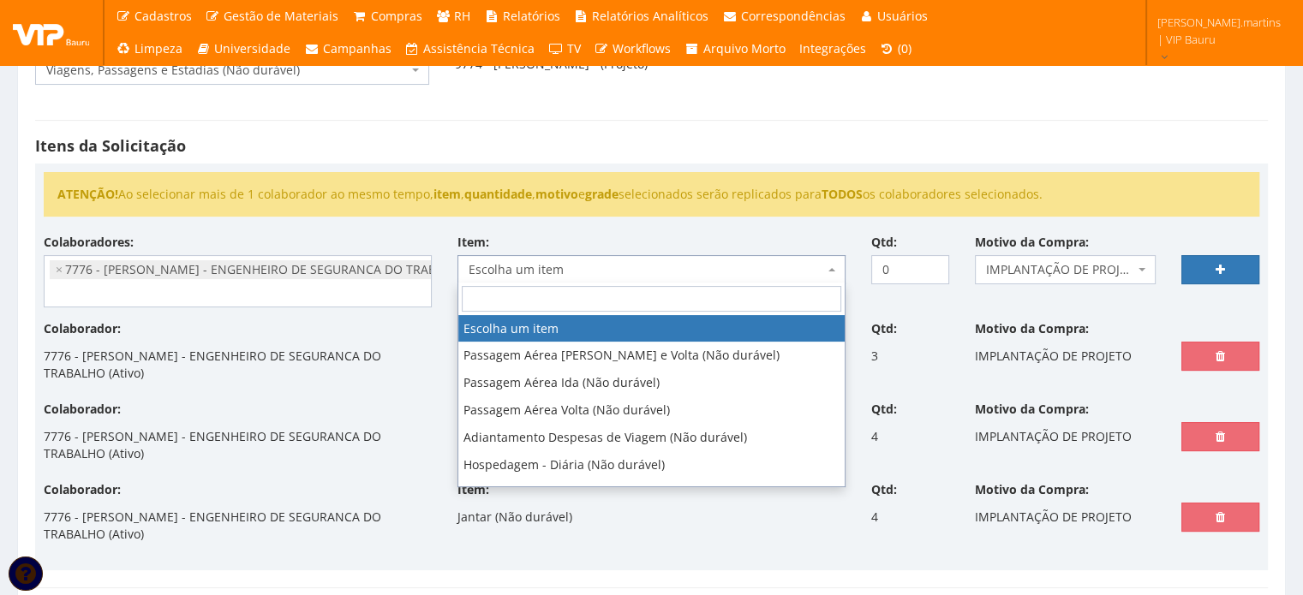
click at [587, 265] on span "Escolha um item" at bounding box center [647, 269] width 356 height 17
type input "ped"
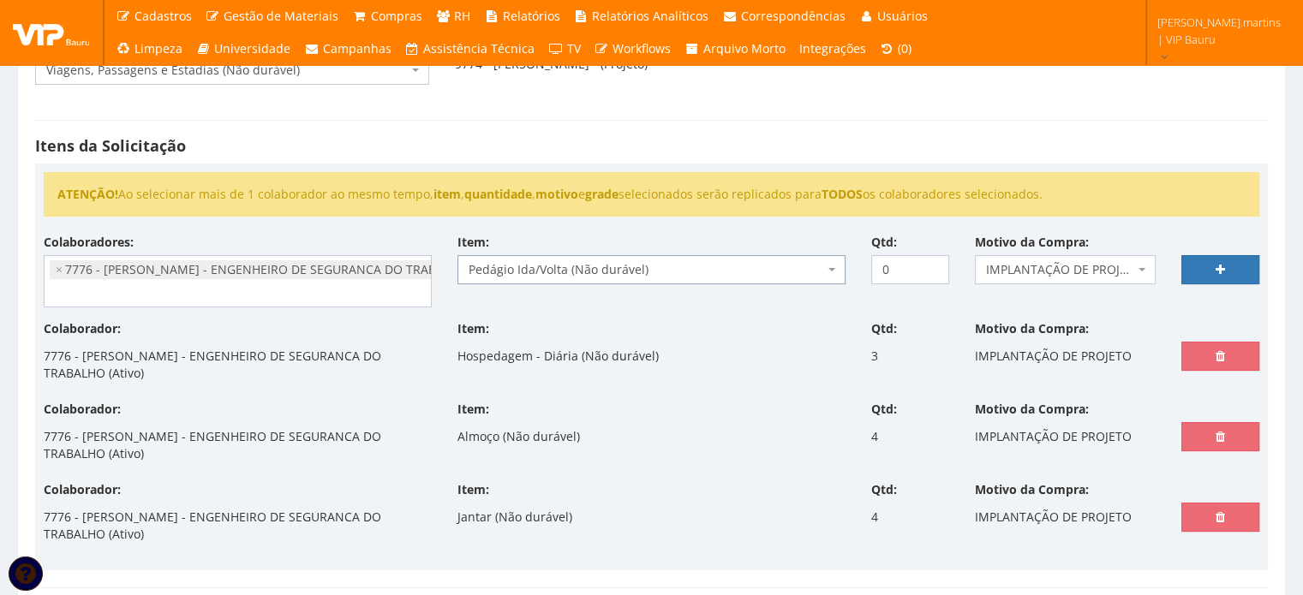
select select "438"
drag, startPoint x: 895, startPoint y: 262, endPoint x: 846, endPoint y: 266, distance: 49.0
click at [846, 266] on div "Colaboradores: - Ana Maria Cachavara de Lima (Ativo) 9604 - ANDERSON APARECIDO …" at bounding box center [651, 277] width 1241 height 87
type input "1"
click at [1206, 265] on link at bounding box center [1220, 269] width 78 height 29
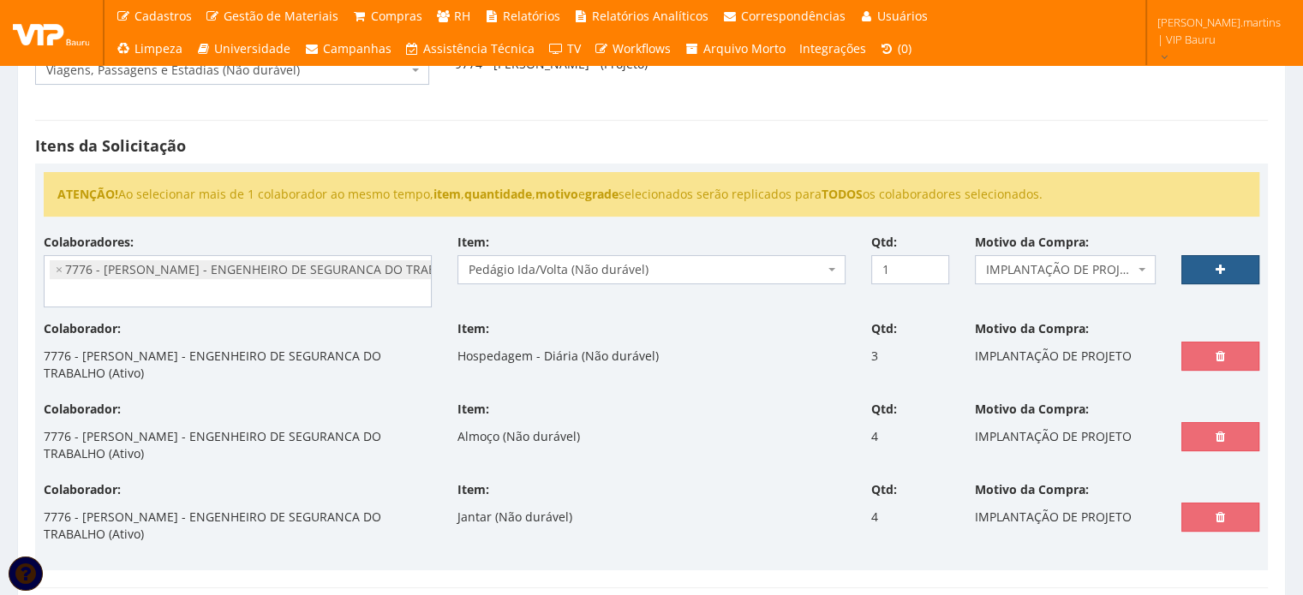
select select
type input "0"
select select
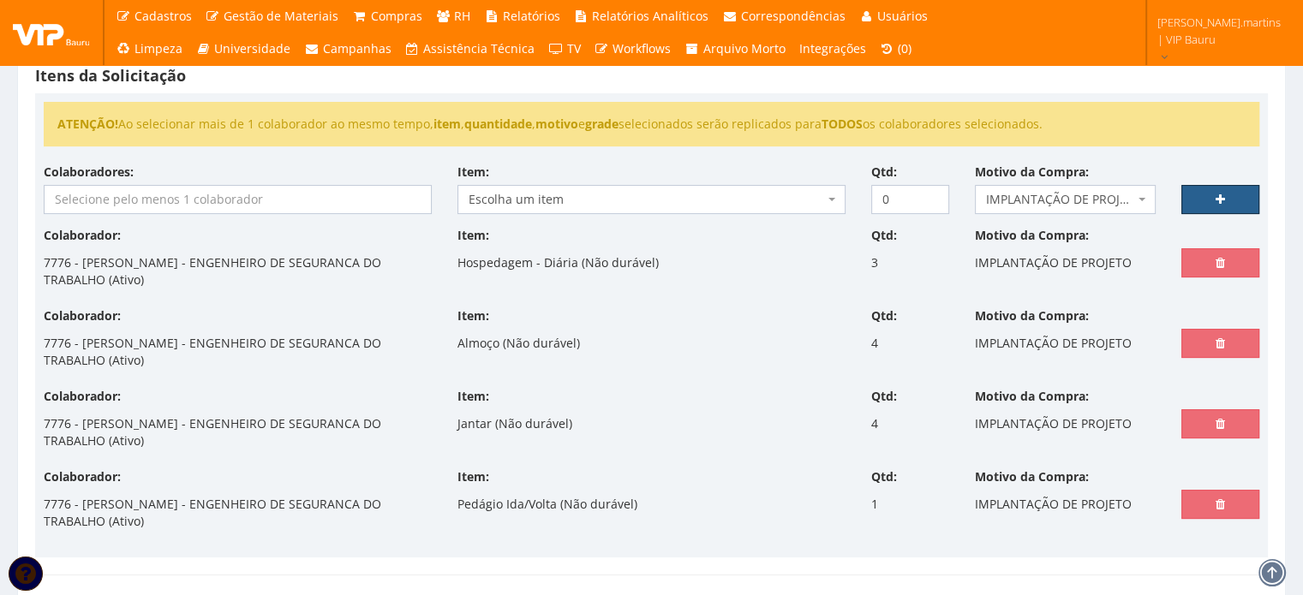
scroll to position [228, 0]
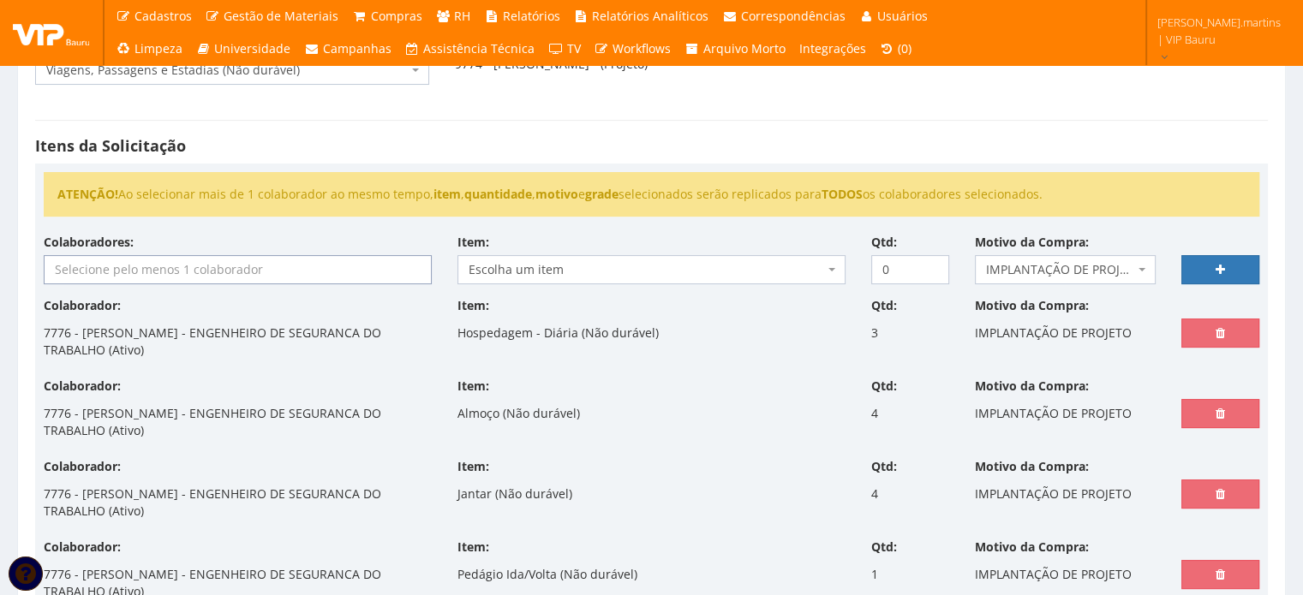
click at [300, 263] on input "search" at bounding box center [238, 269] width 386 height 27
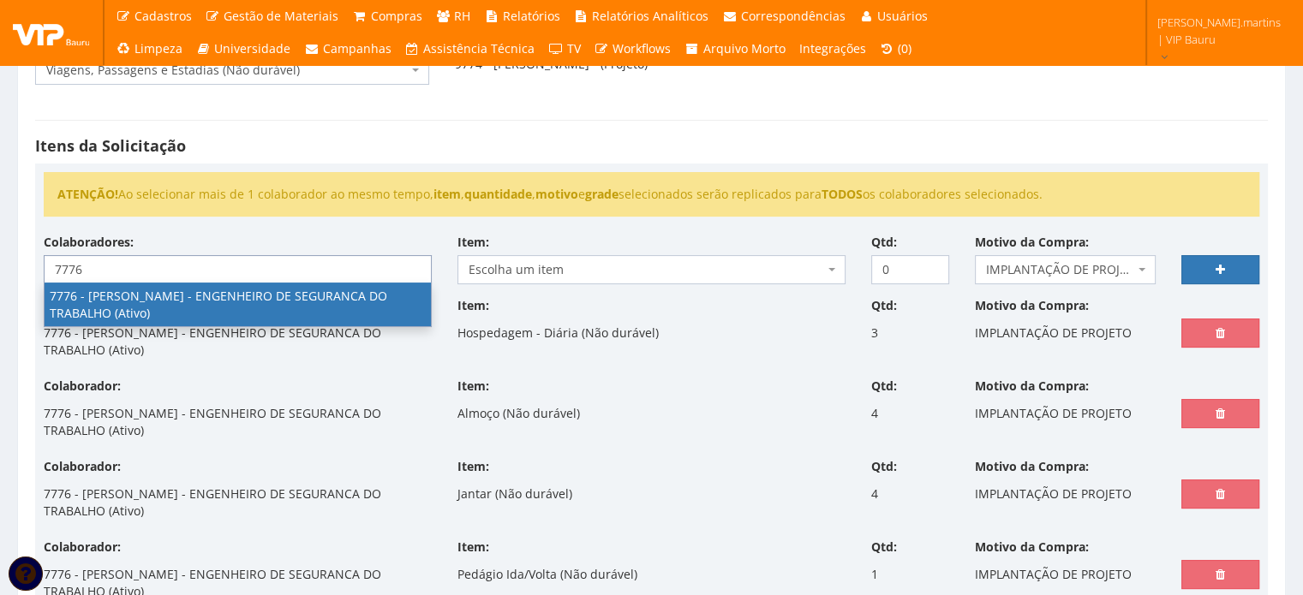
type input "7776"
select select "2471"
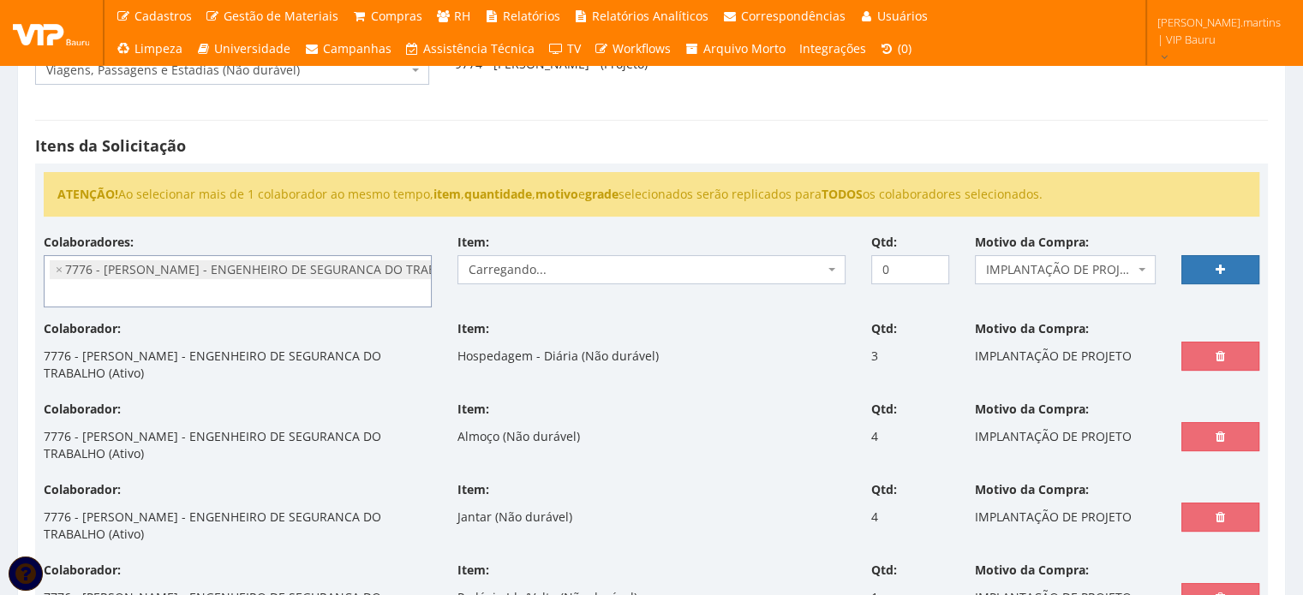
click at [559, 255] on span "Carregando..." at bounding box center [652, 269] width 388 height 29
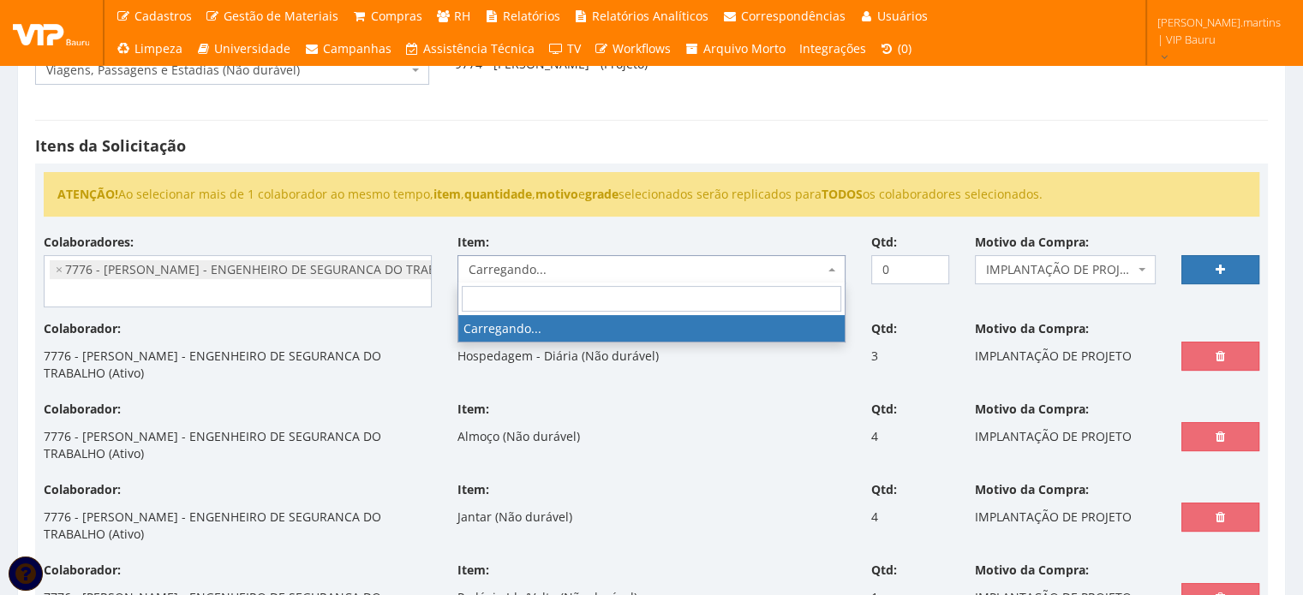
click at [560, 261] on span "Carregando..." at bounding box center [647, 269] width 356 height 17
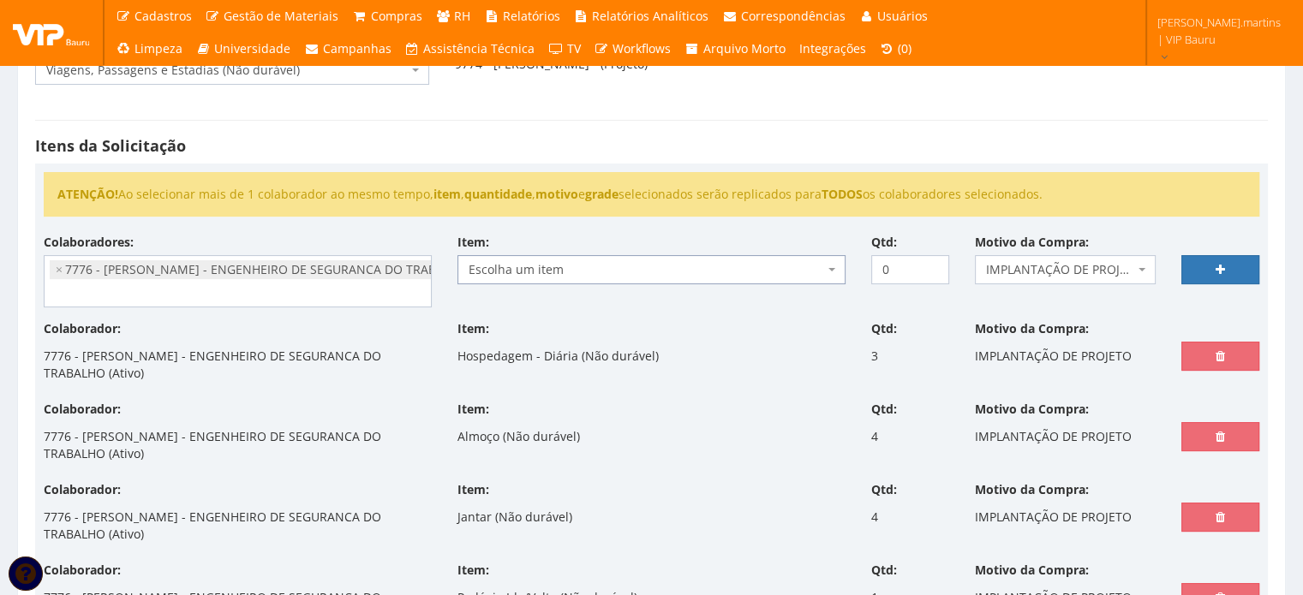
click at [560, 261] on span "Escolha um item" at bounding box center [647, 269] width 356 height 17
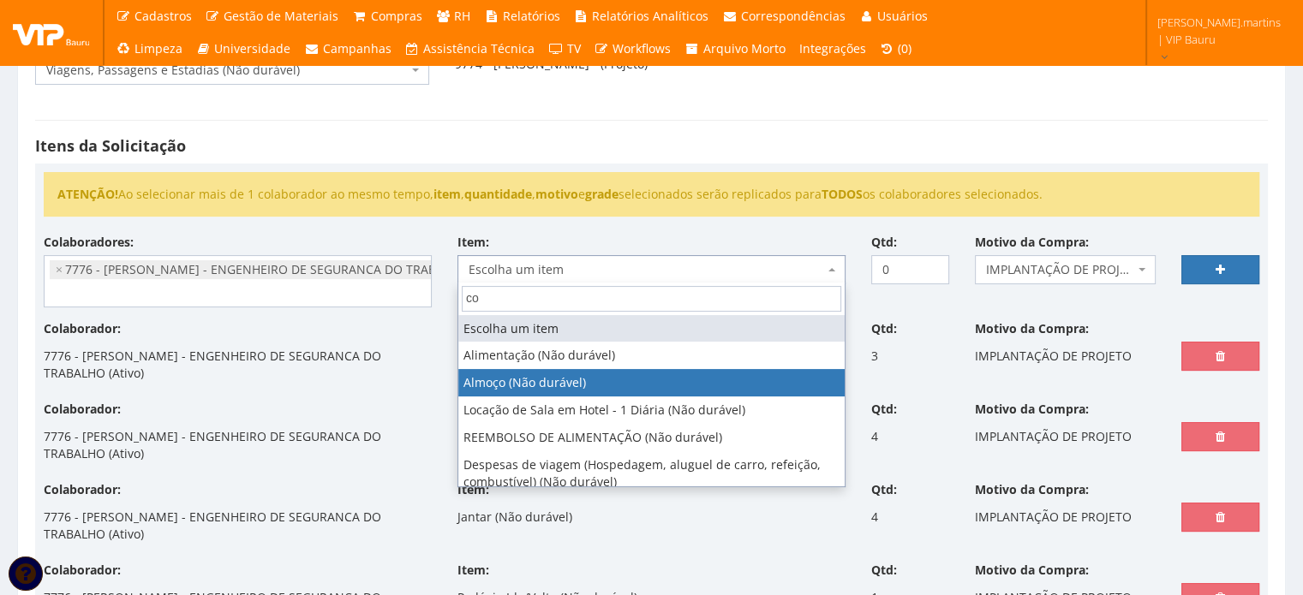
type input "com"
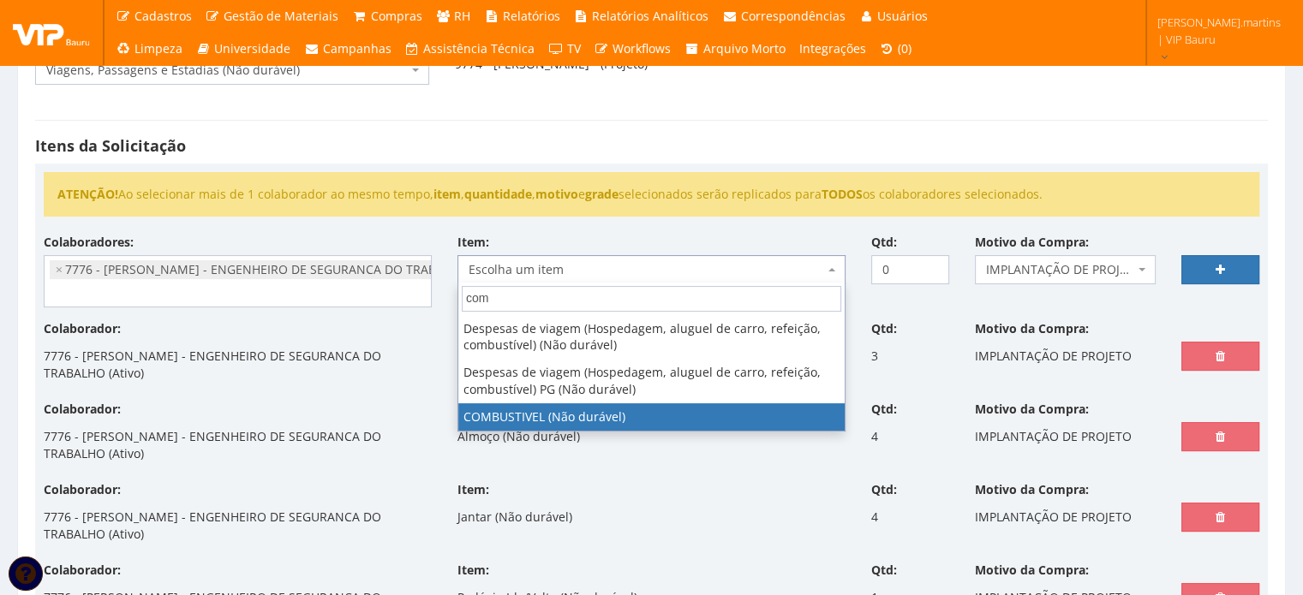
select select "2027"
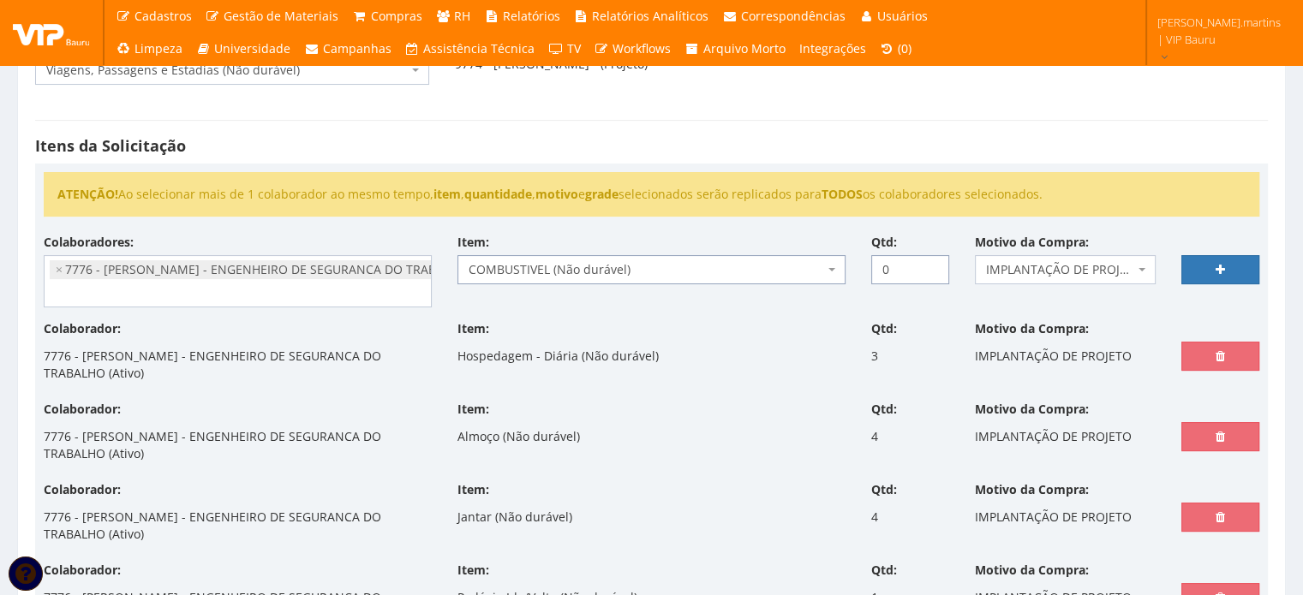
drag, startPoint x: 898, startPoint y: 265, endPoint x: 859, endPoint y: 266, distance: 38.6
click at [859, 266] on div "Qtd: 0" at bounding box center [910, 259] width 104 height 51
type input "1"
click at [1227, 260] on link at bounding box center [1220, 269] width 78 height 29
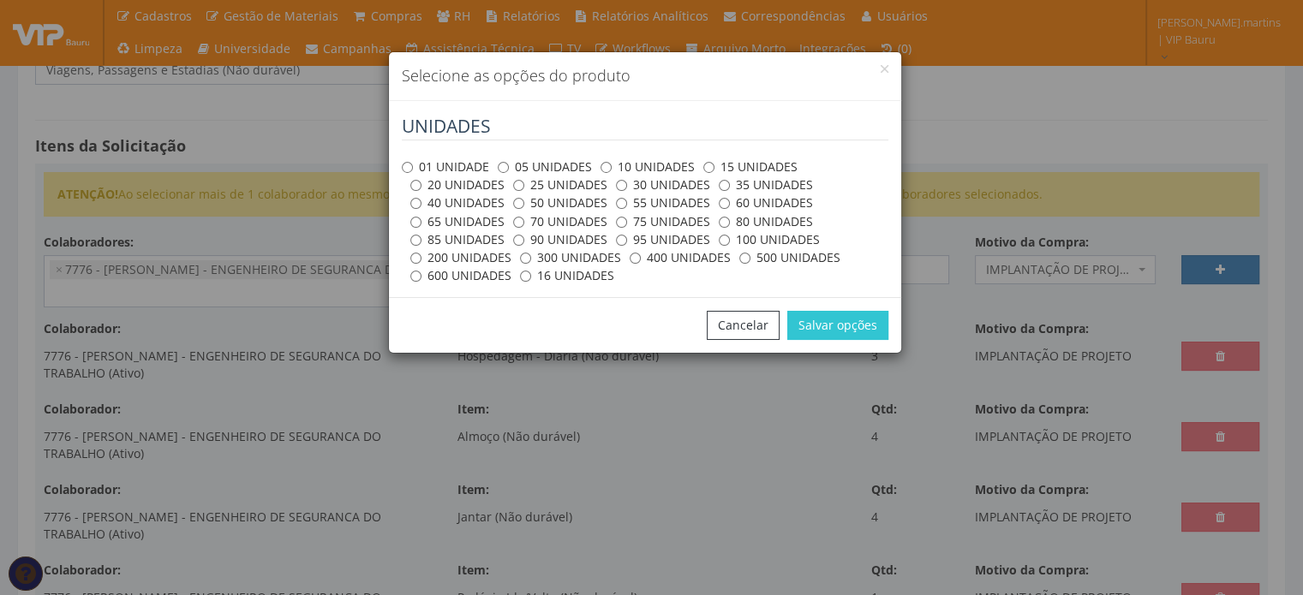
click at [425, 170] on label "01 UNIDADE" at bounding box center [445, 167] width 87 height 17
click at [413, 170] on input "01 UNIDADE" at bounding box center [407, 167] width 11 height 11
radio input "true"
click at [816, 331] on button "Salvar opções" at bounding box center [837, 325] width 101 height 29
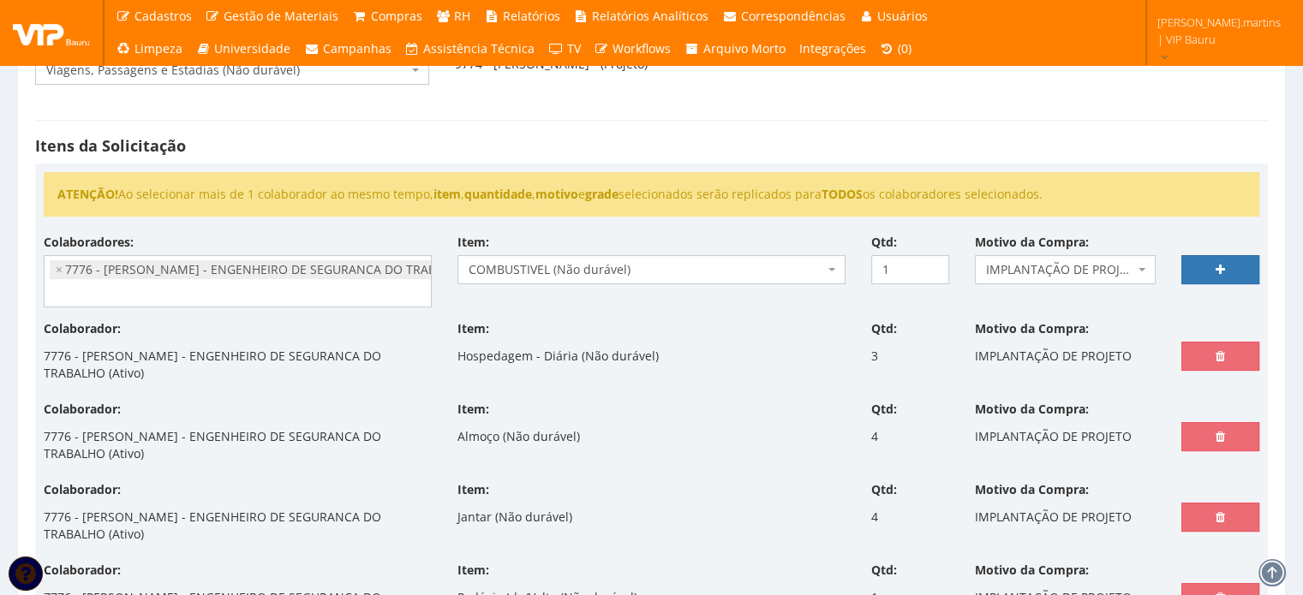
select select
type input "0"
select select
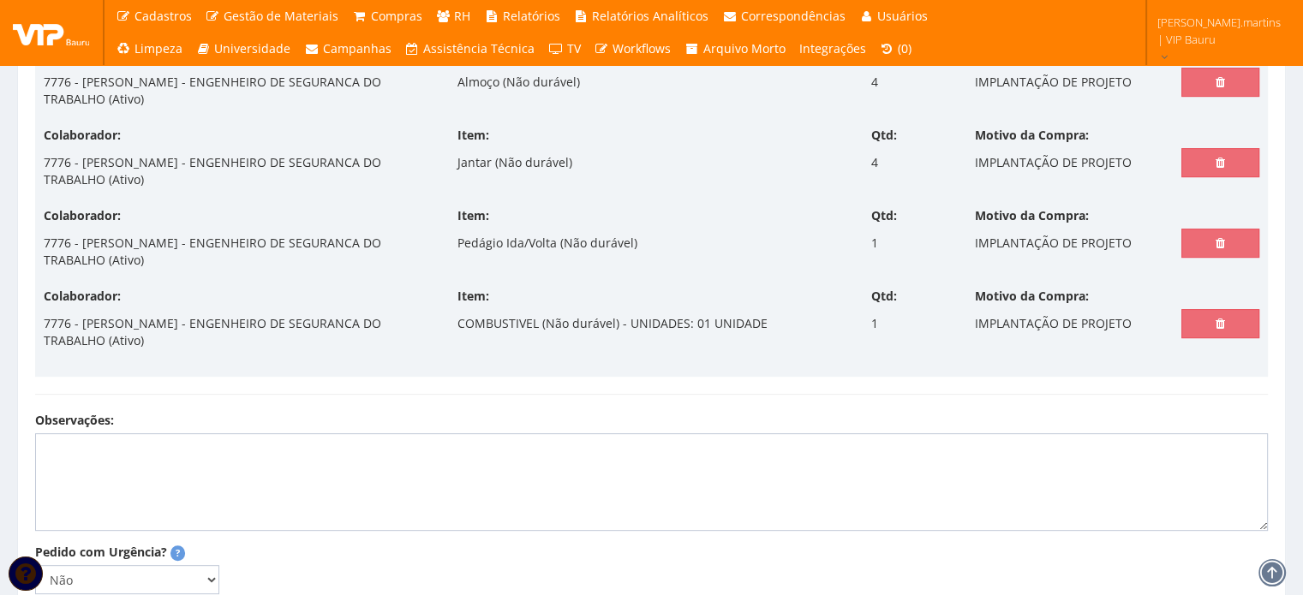
scroll to position [628, 0]
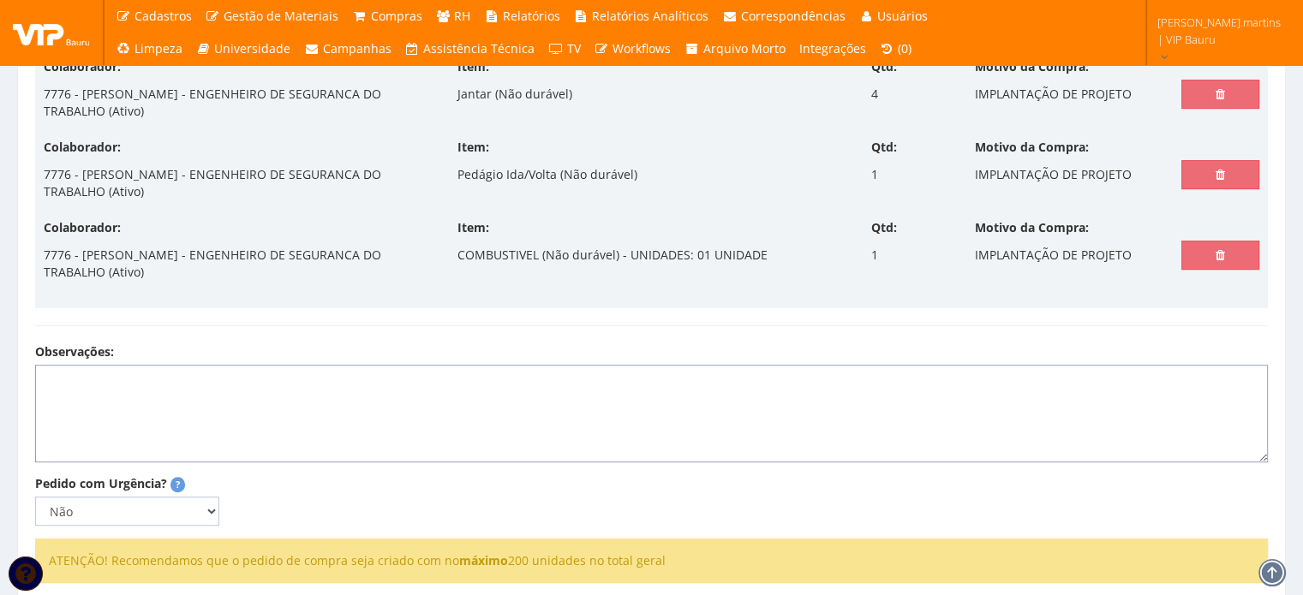
click at [223, 369] on textarea "Observações:" at bounding box center [651, 414] width 1233 height 98
click at [177, 398] on textarea "Implantação dos postos da FEMSA - Minas Gerais Check in =" at bounding box center [651, 414] width 1233 height 98
click at [343, 416] on textarea "Implantação dos postos da FEMSA - Minas Gerais Check in = 06/10/2025" at bounding box center [651, 414] width 1233 height 98
click at [206, 414] on textarea "Implantação dos postos da FEMSA - Minas Gerais Check in = 06/10/2025 Check out =" at bounding box center [651, 414] width 1233 height 98
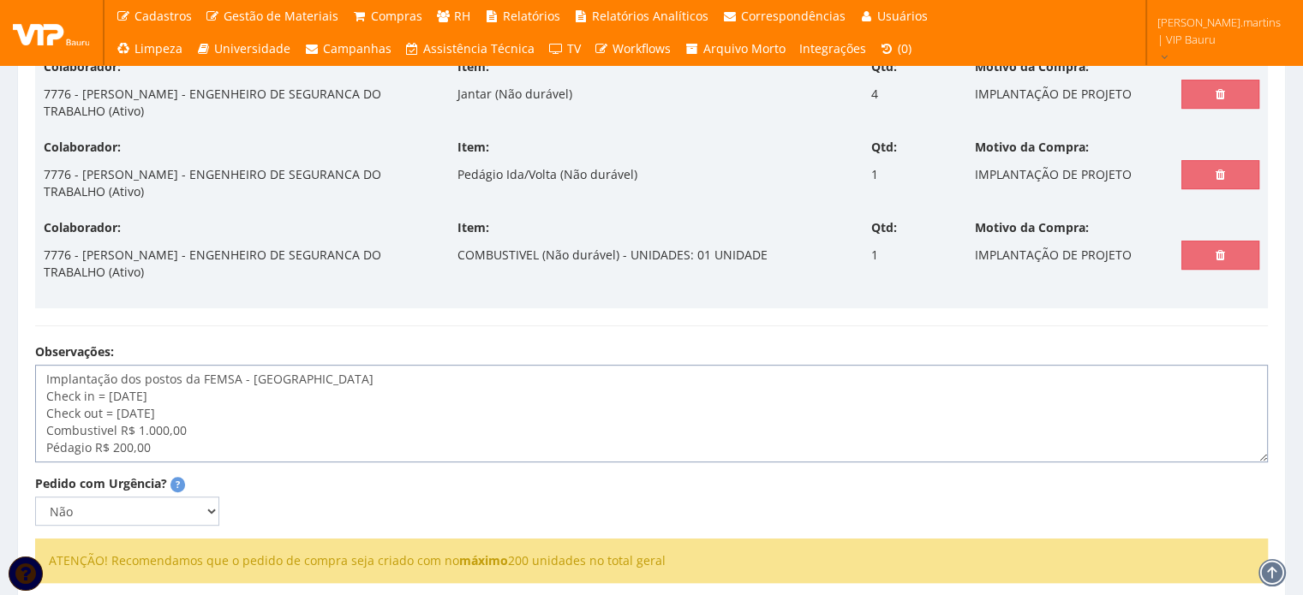
type textarea "Implantação dos postos da FEMSA - Minas Gerais Check in = 06/10/2025 Check out …"
click at [188, 517] on select "Não Sim" at bounding box center [127, 511] width 184 height 29
select select "1"
click at [35, 497] on select "Não Sim" at bounding box center [127, 511] width 184 height 29
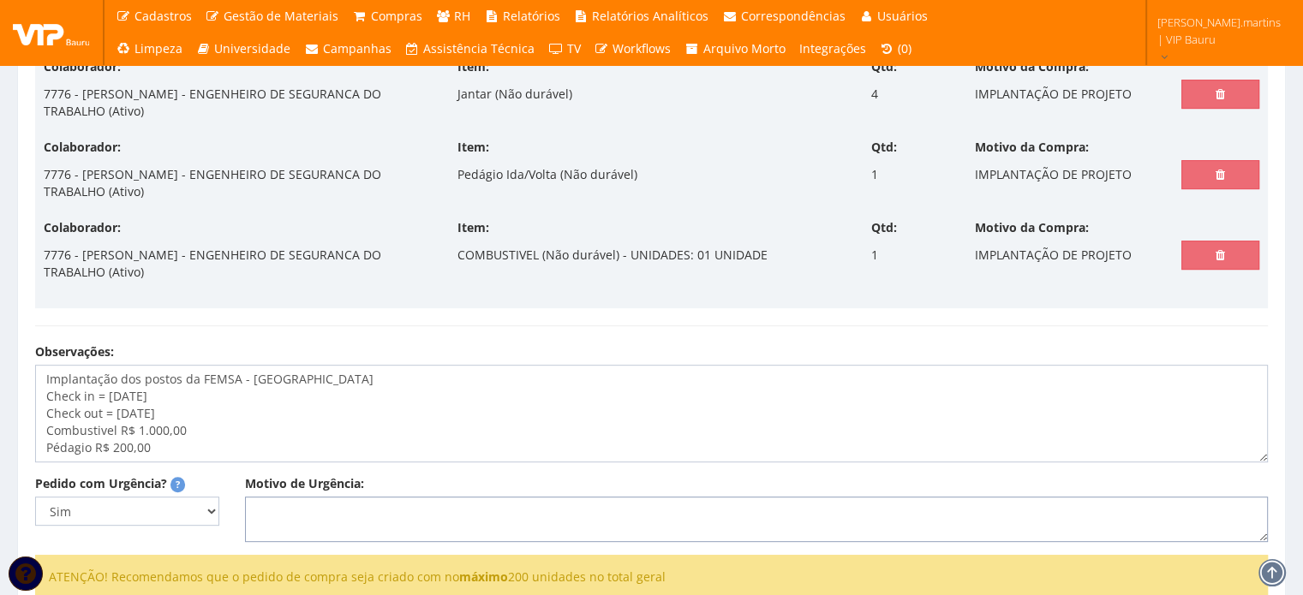
click at [280, 523] on textarea "Motivo de Urgência:" at bounding box center [756, 520] width 1023 height 46
click at [476, 520] on textarea "Viagem para o dia 06" at bounding box center [756, 520] width 1023 height 46
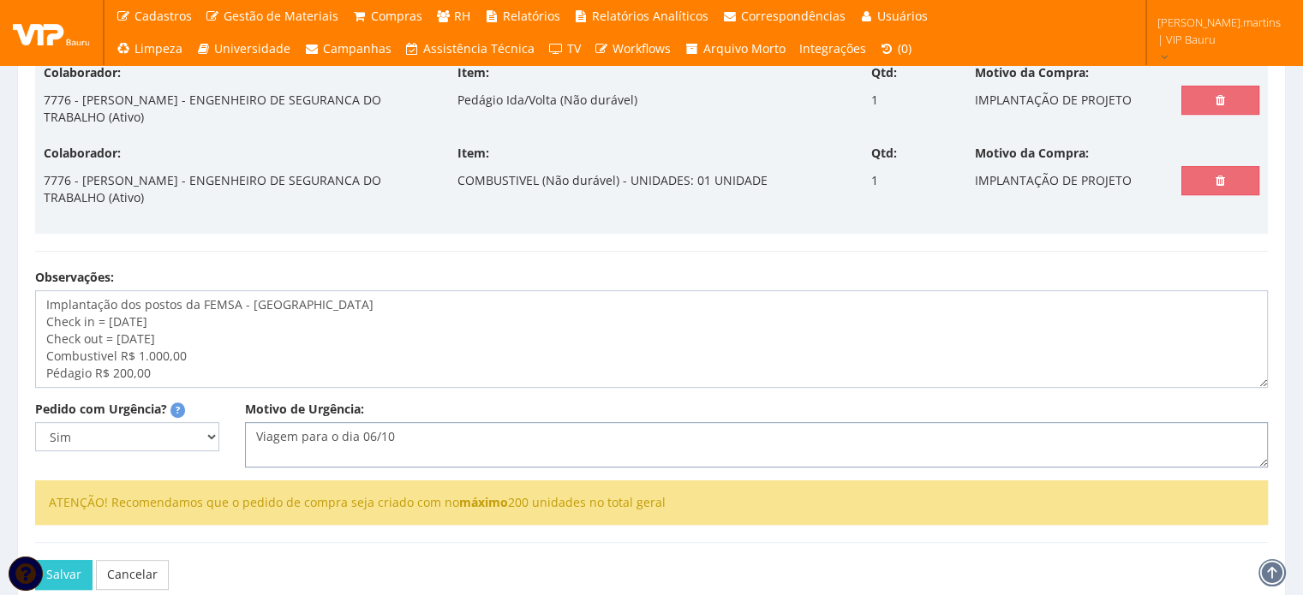
scroll to position [795, 0]
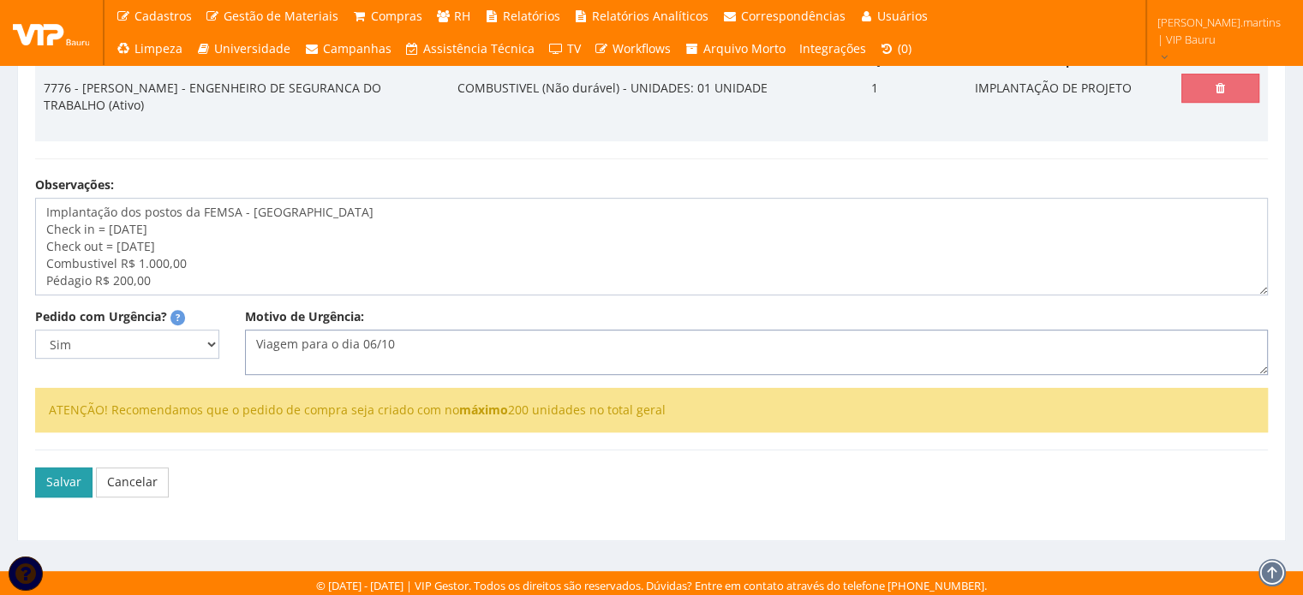
type textarea "Viagem para o dia 06/10"
click at [51, 473] on button "Salvar" at bounding box center [63, 482] width 57 height 29
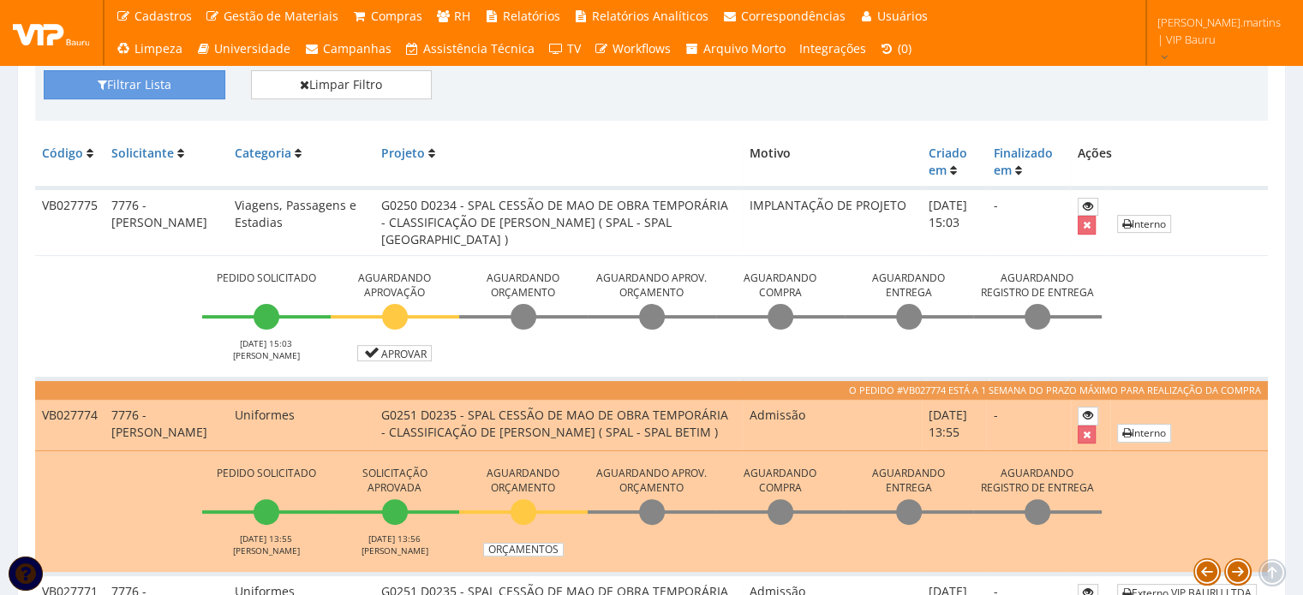
scroll to position [514, 0]
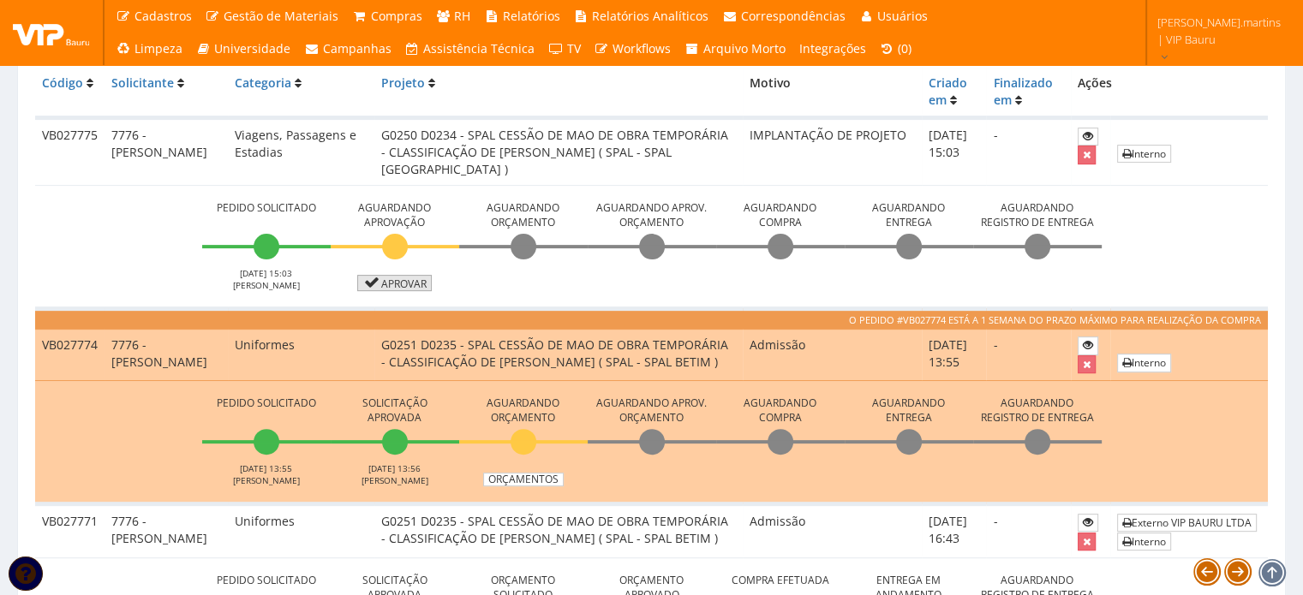
click at [416, 280] on link "Aprovar" at bounding box center [394, 283] width 75 height 16
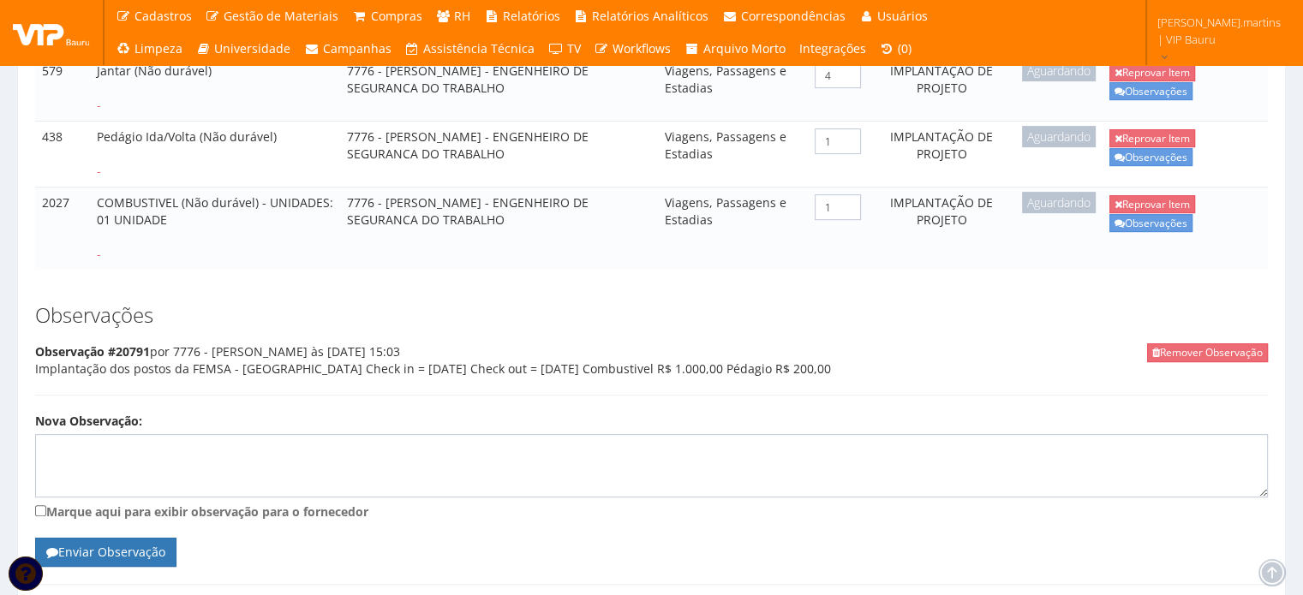
scroll to position [734, 0]
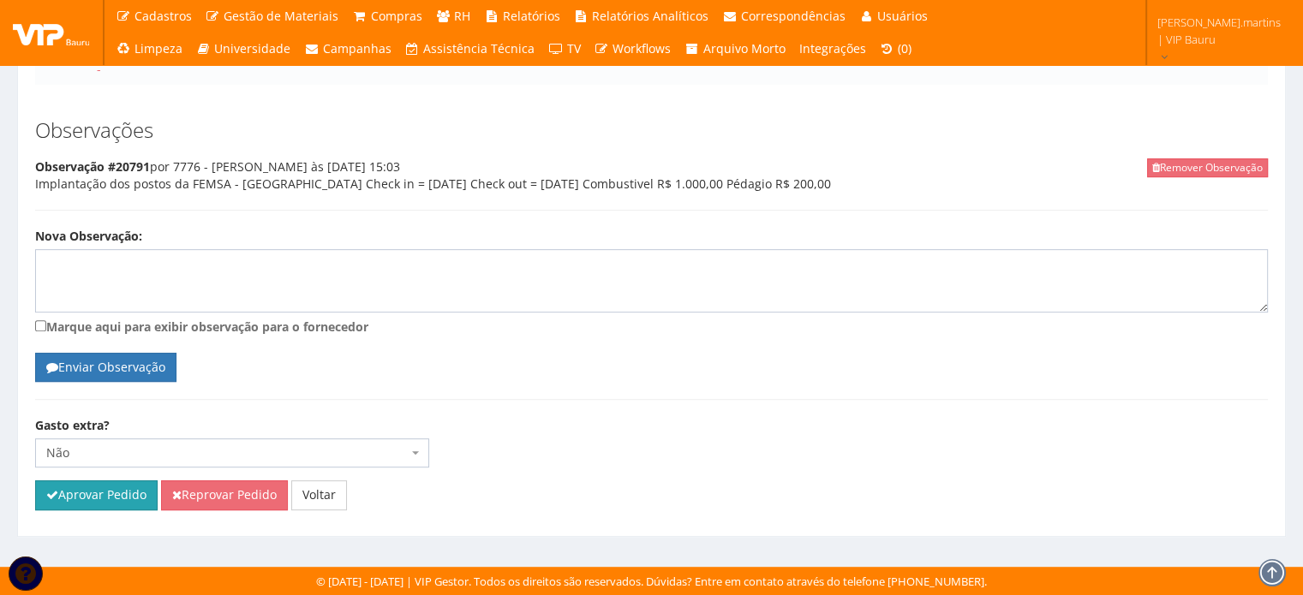
click at [97, 506] on button "Aprovar Pedido" at bounding box center [96, 495] width 123 height 29
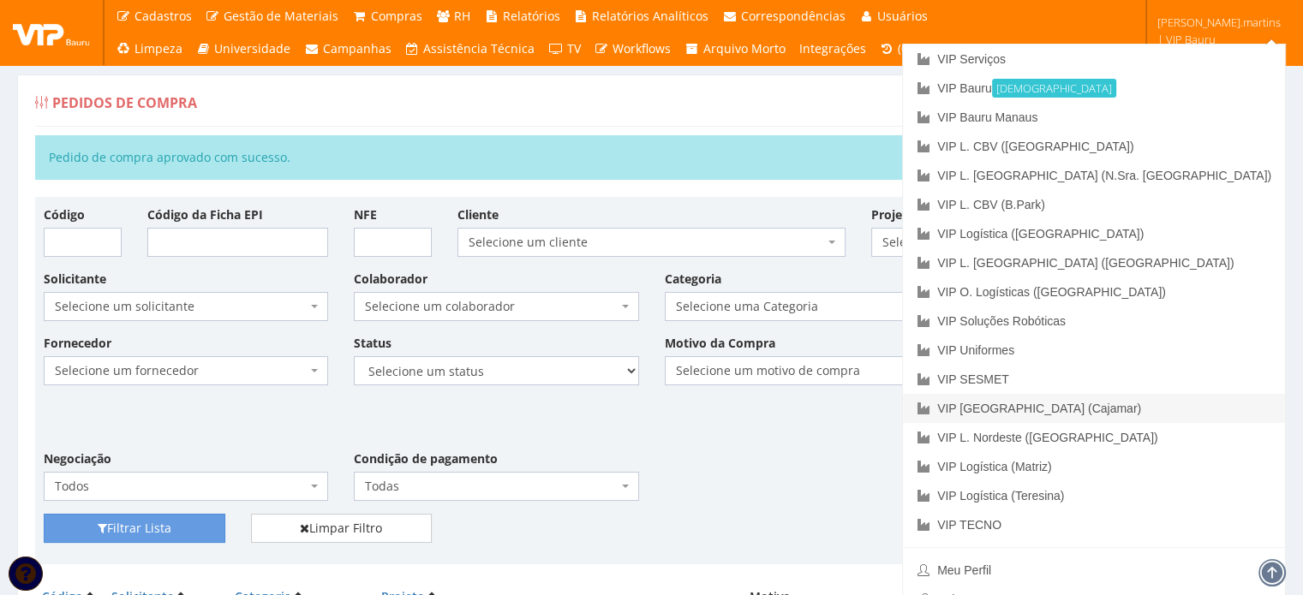
click at [1194, 410] on link "VIP [GEOGRAPHIC_DATA] (Cajamar)" at bounding box center [1094, 408] width 382 height 29
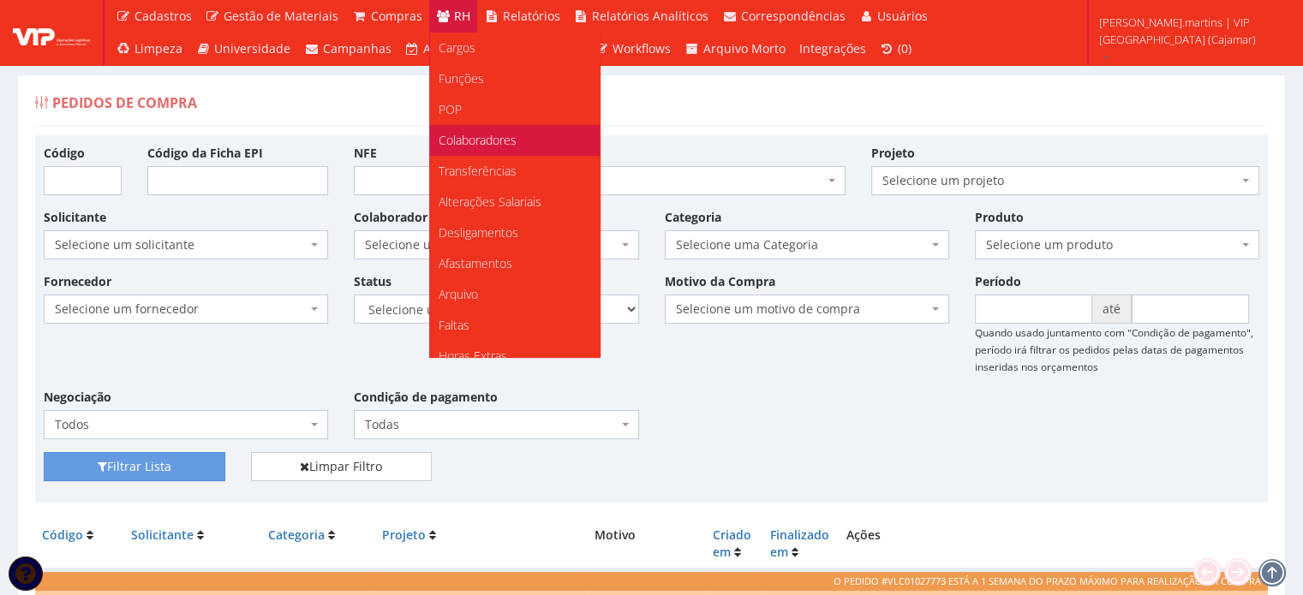
click at [483, 142] on span "Colaboradores" at bounding box center [478, 140] width 78 height 16
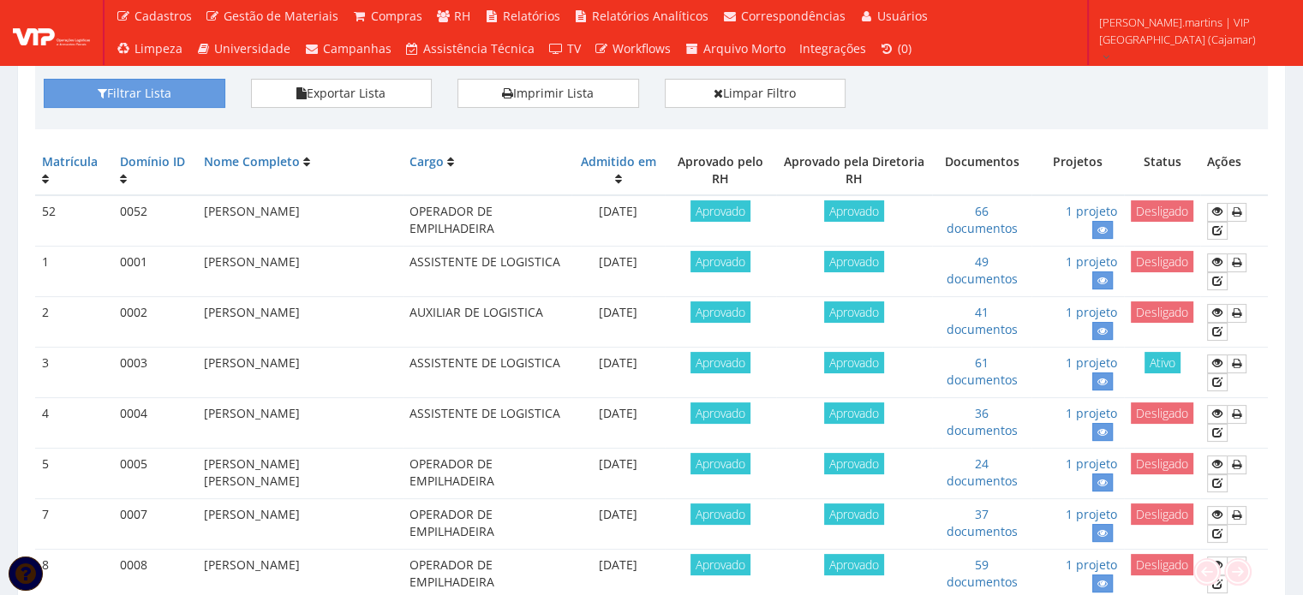
scroll to position [399, 0]
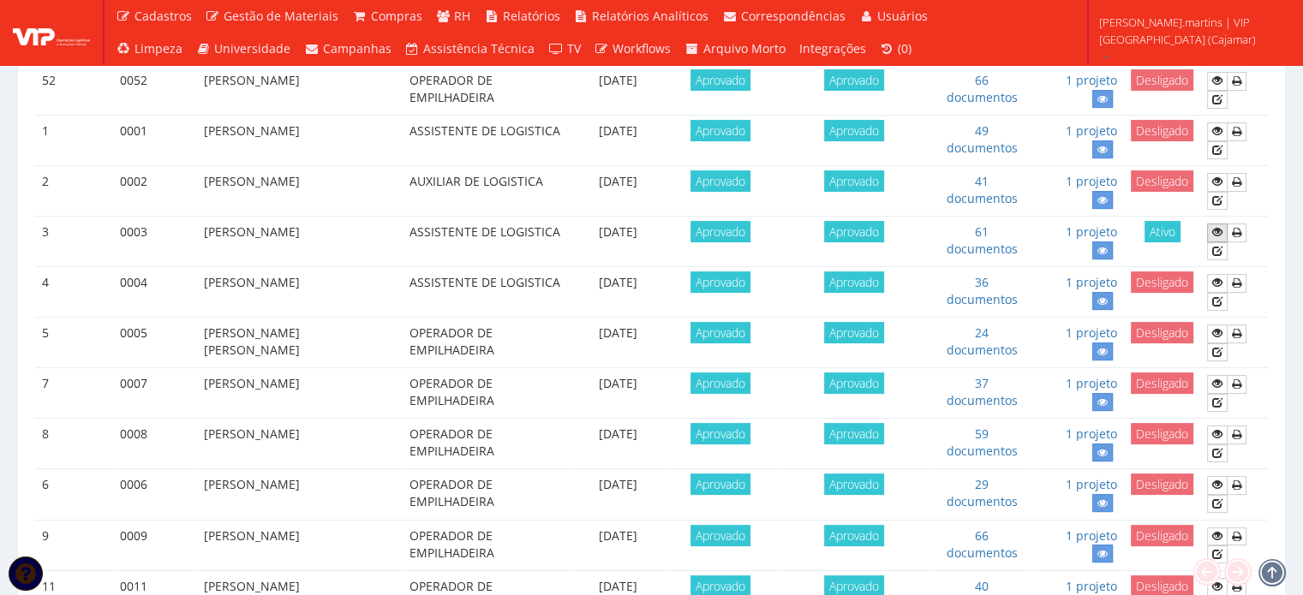
click at [1220, 229] on icon at bounding box center [1217, 232] width 10 height 12
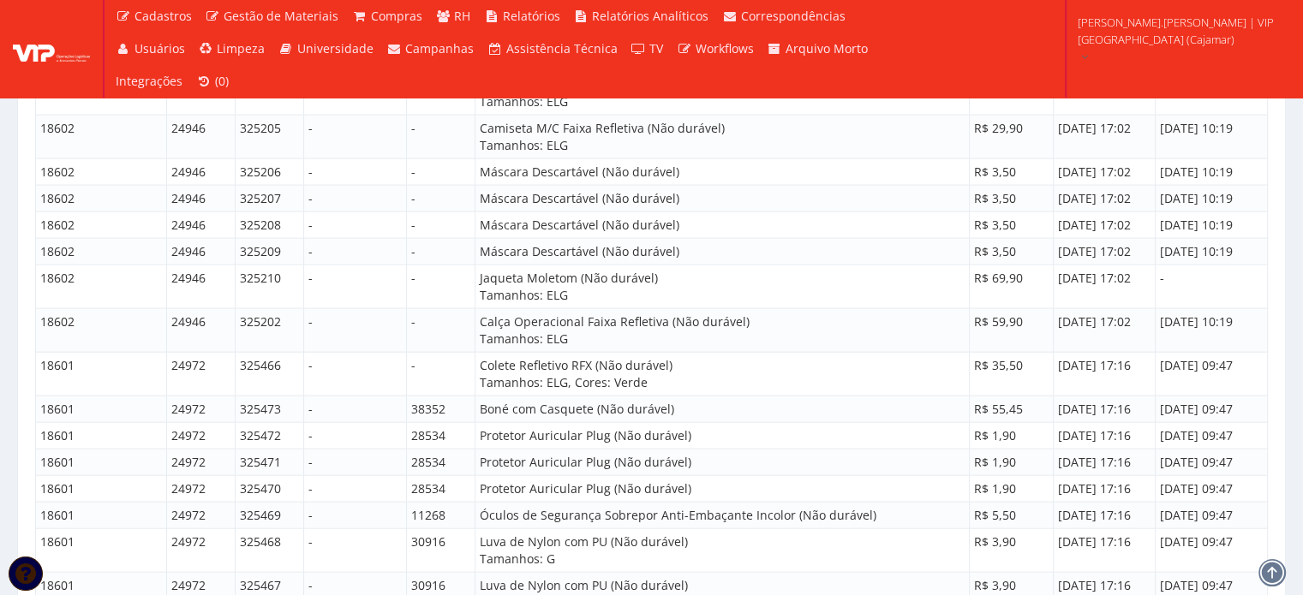
scroll to position [9881, 0]
